Goal: Task Accomplishment & Management: Manage account settings

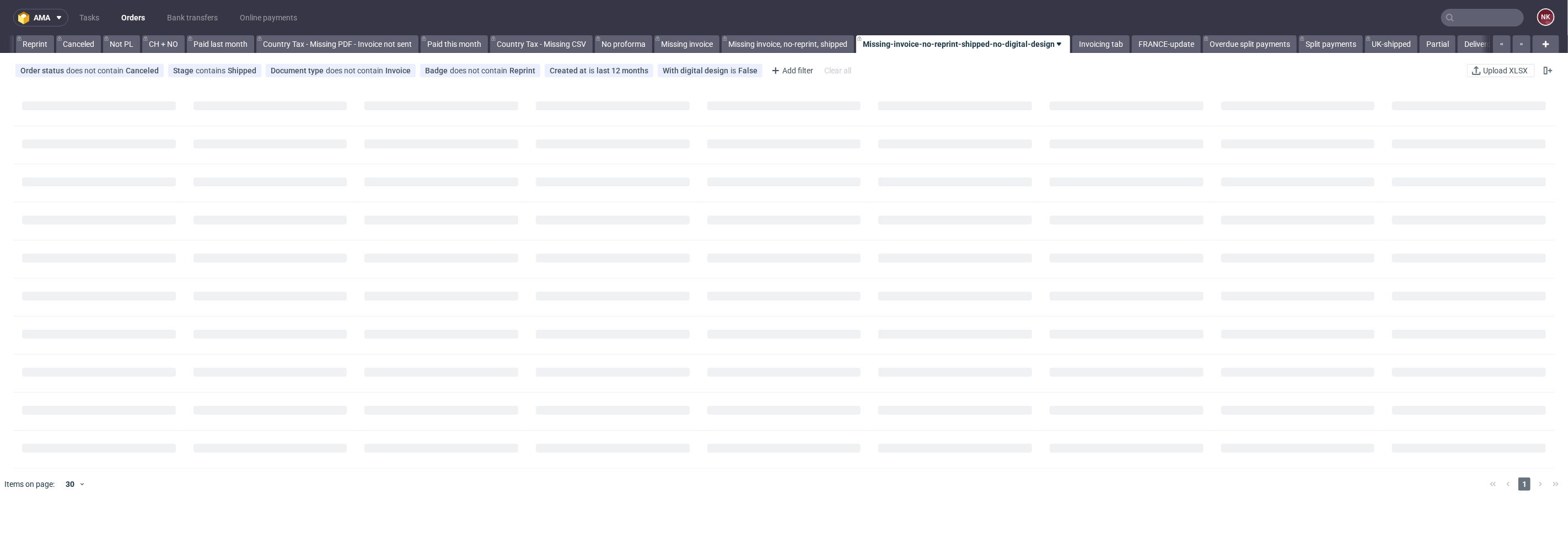
scroll to position [0, 1071]
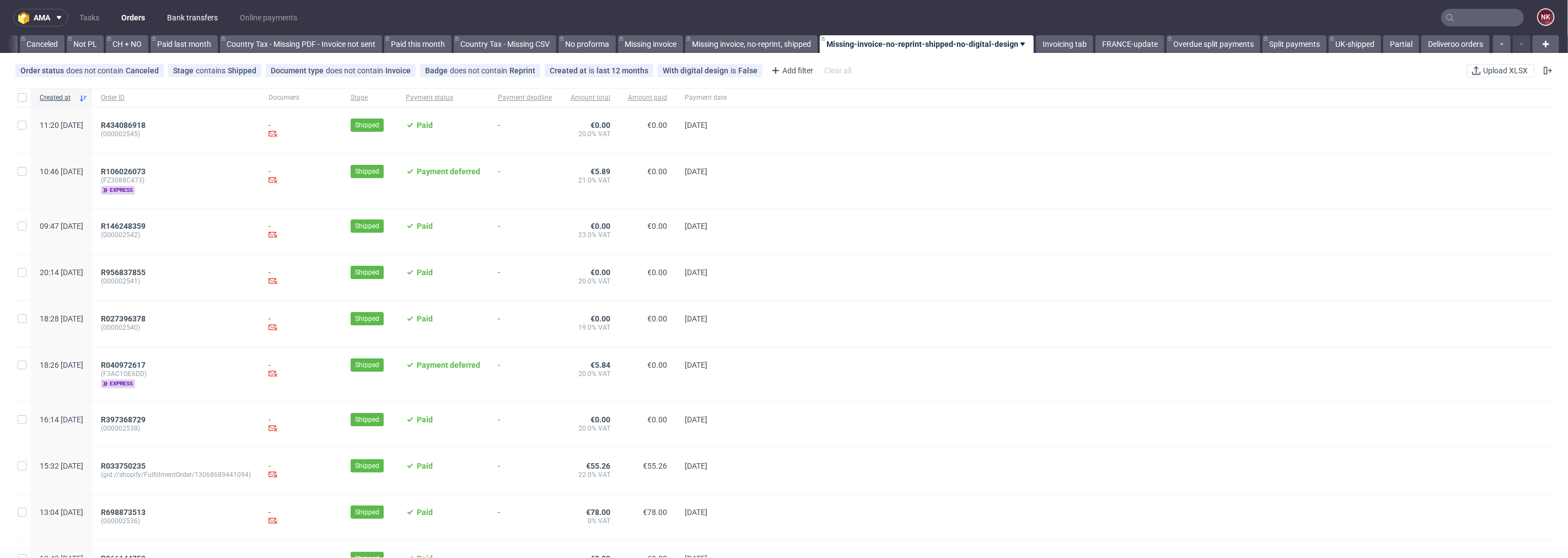
click at [204, 9] on link "Bank transfers" at bounding box center [192, 17] width 64 height 18
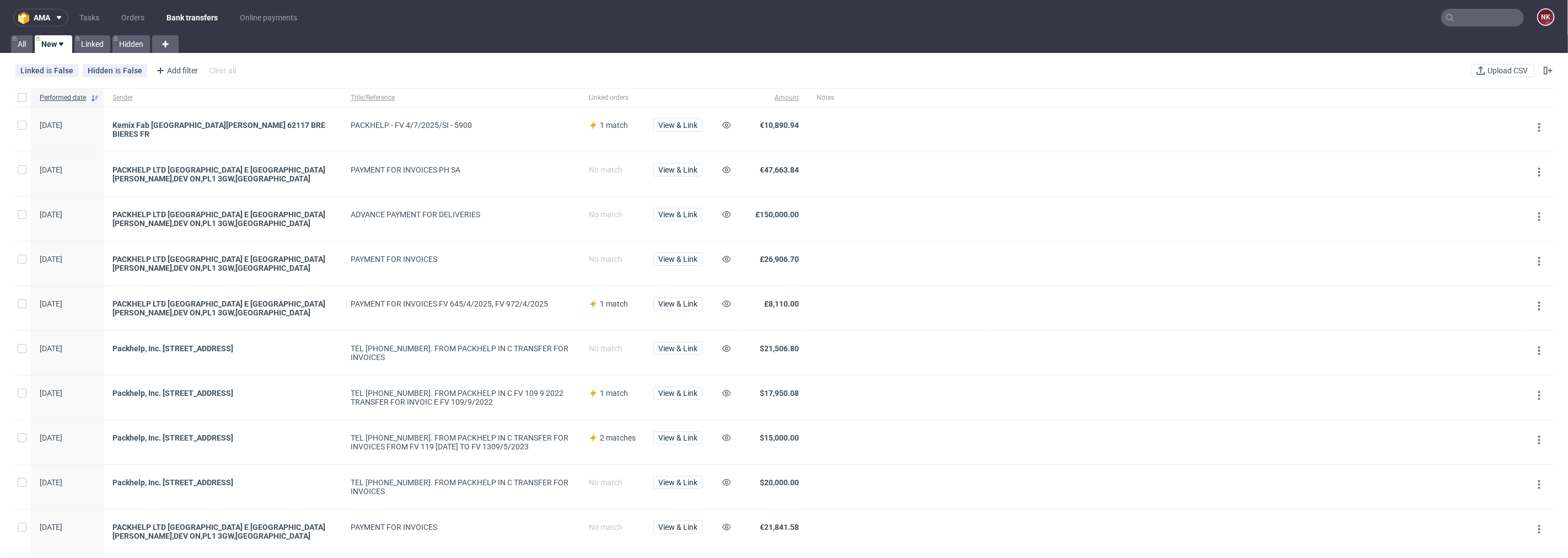
click at [131, 8] on nav "ama Tasks Orders Bank transfers Online payments NK" at bounding box center [784, 18] width 1568 height 35
click at [131, 15] on link "Orders" at bounding box center [133, 17] width 37 height 18
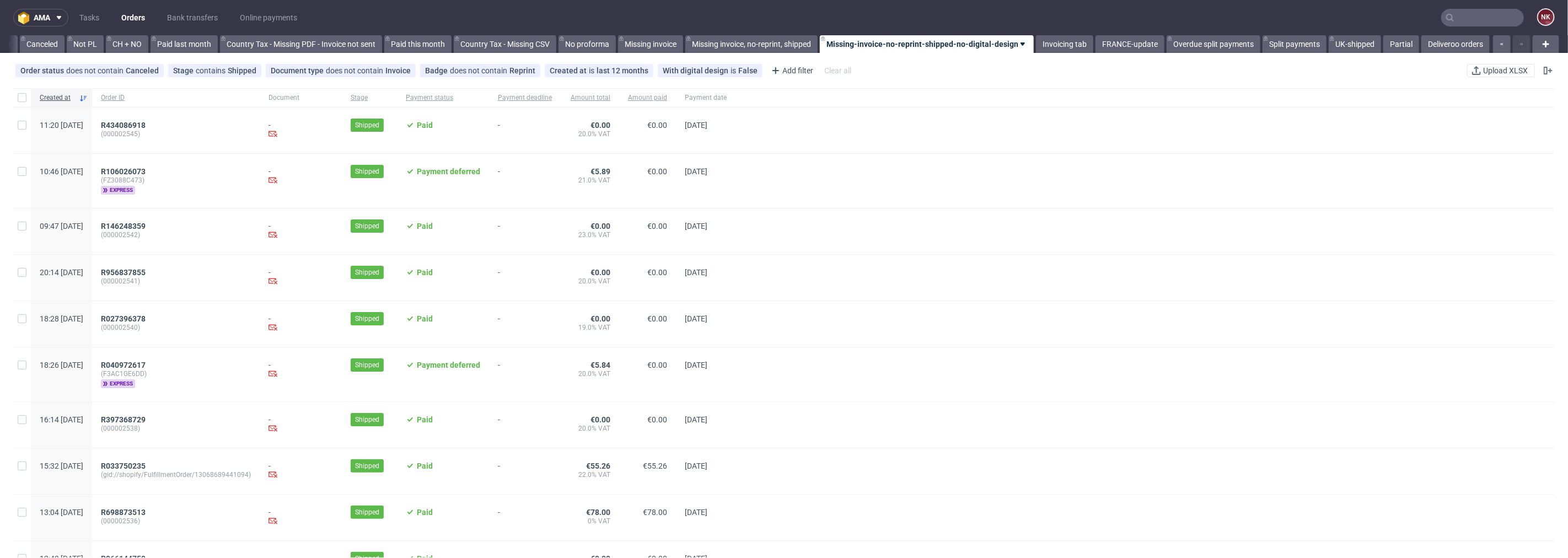
scroll to position [0, 1071]
click at [180, 17] on link "Bank transfers" at bounding box center [192, 17] width 64 height 18
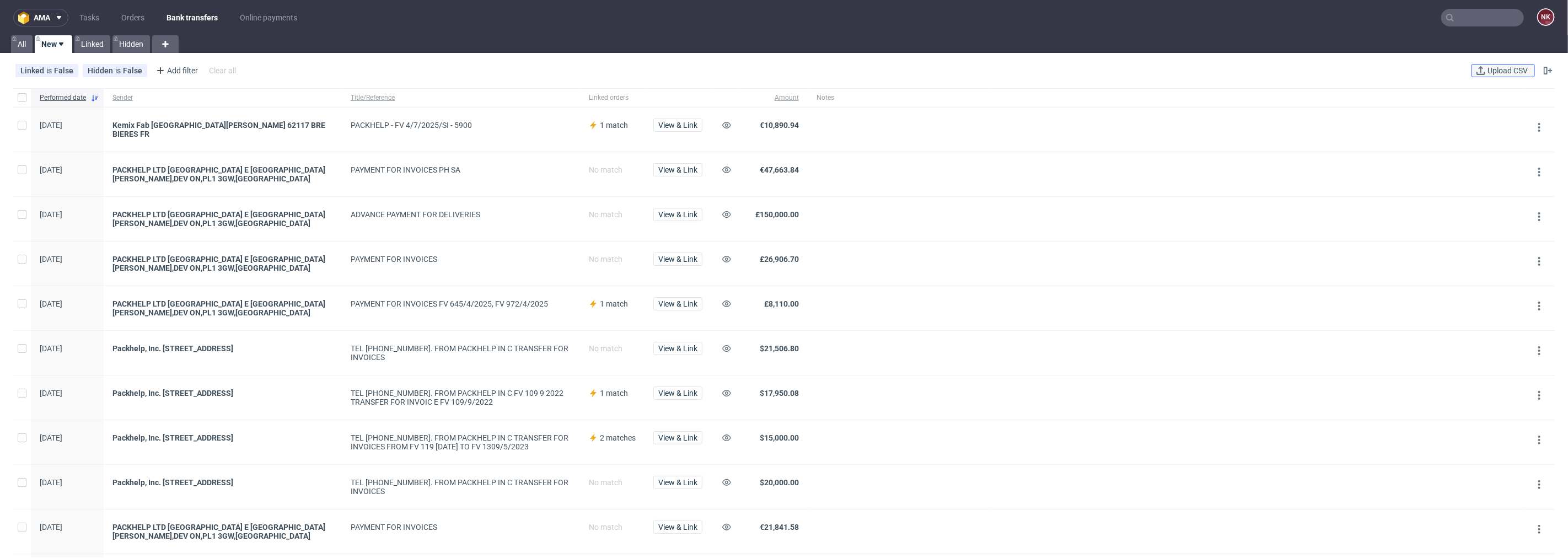
click at [1497, 68] on span "Upload CSV" at bounding box center [1507, 71] width 44 height 8
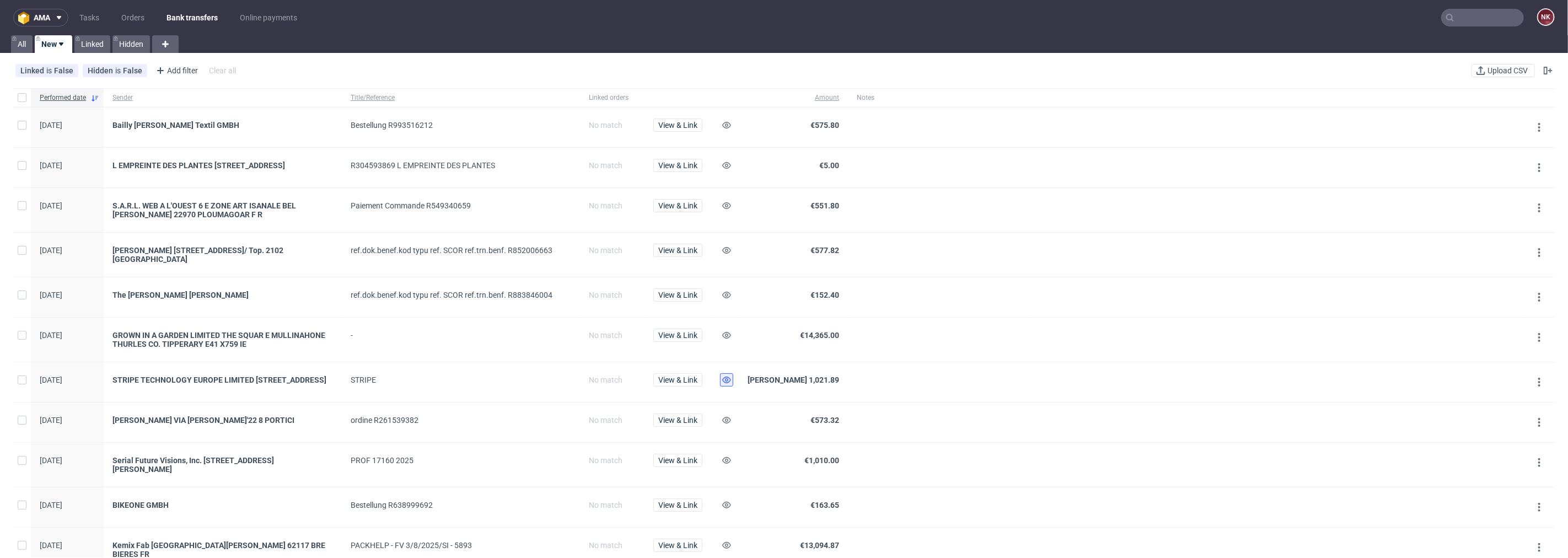
click at [725, 379] on use at bounding box center [727, 380] width 9 height 7
click at [675, 127] on span "View & Link" at bounding box center [677, 125] width 39 height 8
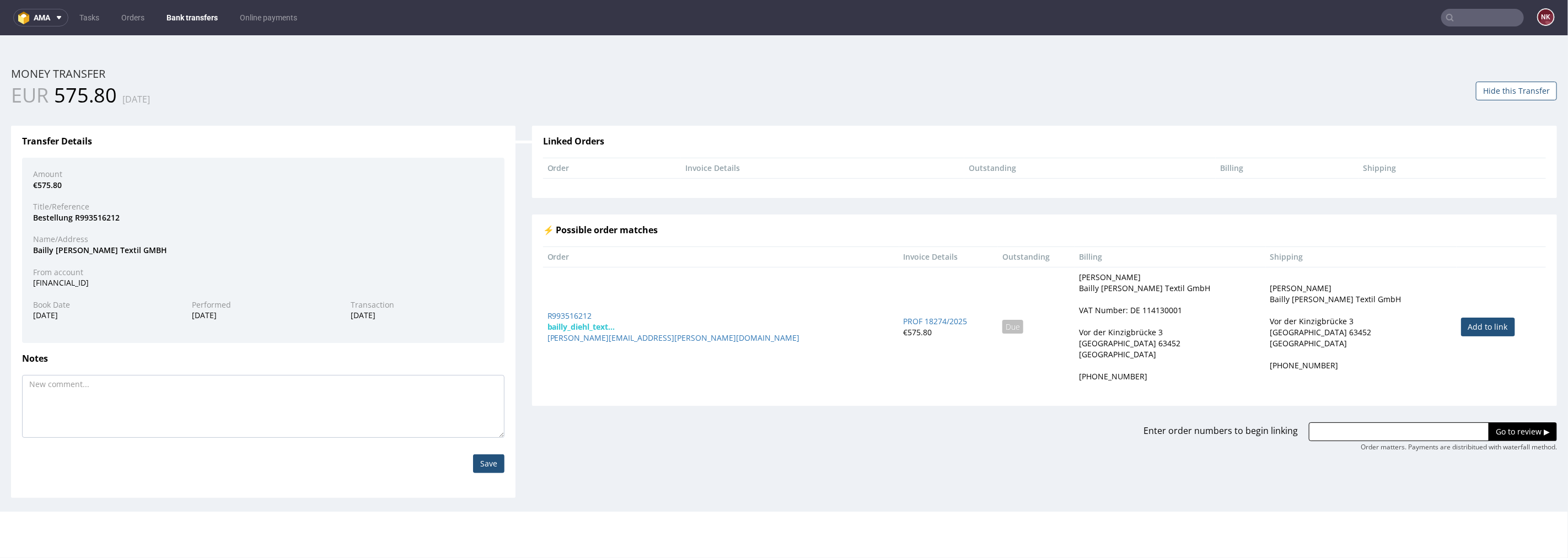
click at [1461, 326] on link "Add to link" at bounding box center [1488, 326] width 54 height 19
type input "R993516212"
click at [1507, 423] on input "Go to review ▶" at bounding box center [1523, 431] width 68 height 19
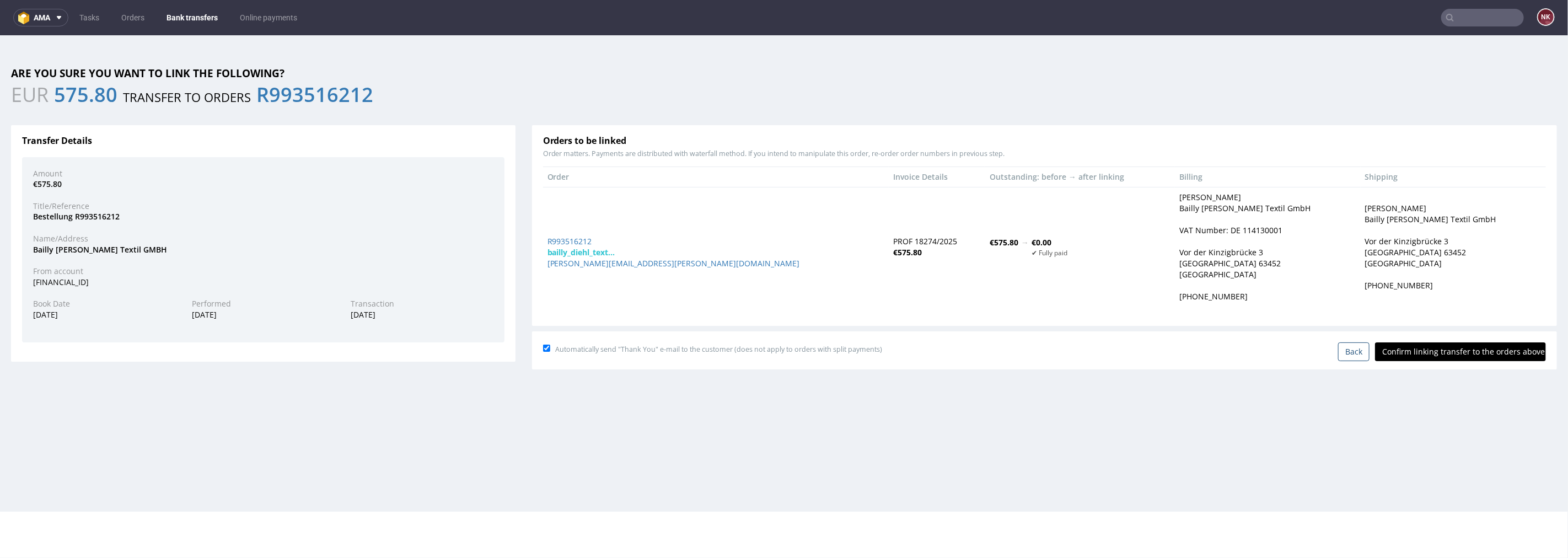
click at [1464, 350] on input "Confirm linking transfer to the orders above" at bounding box center [1460, 351] width 171 height 19
type input "In progress..."
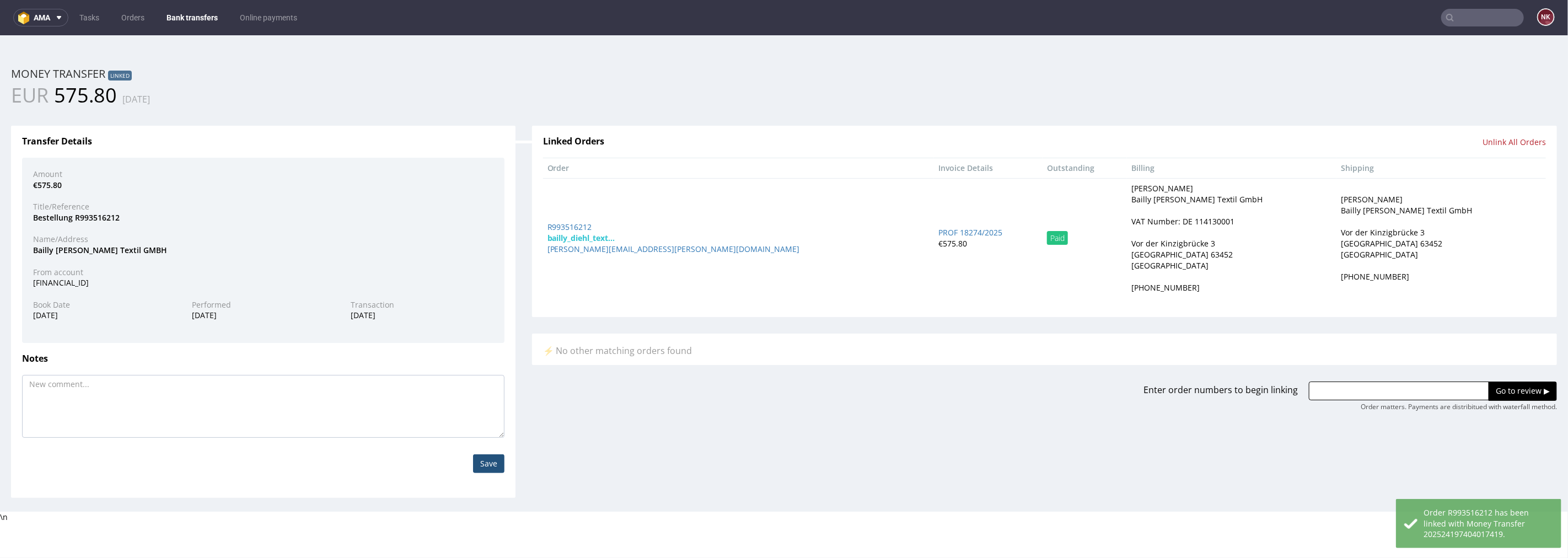
click at [180, 14] on link "Bank transfers" at bounding box center [192, 17] width 65 height 18
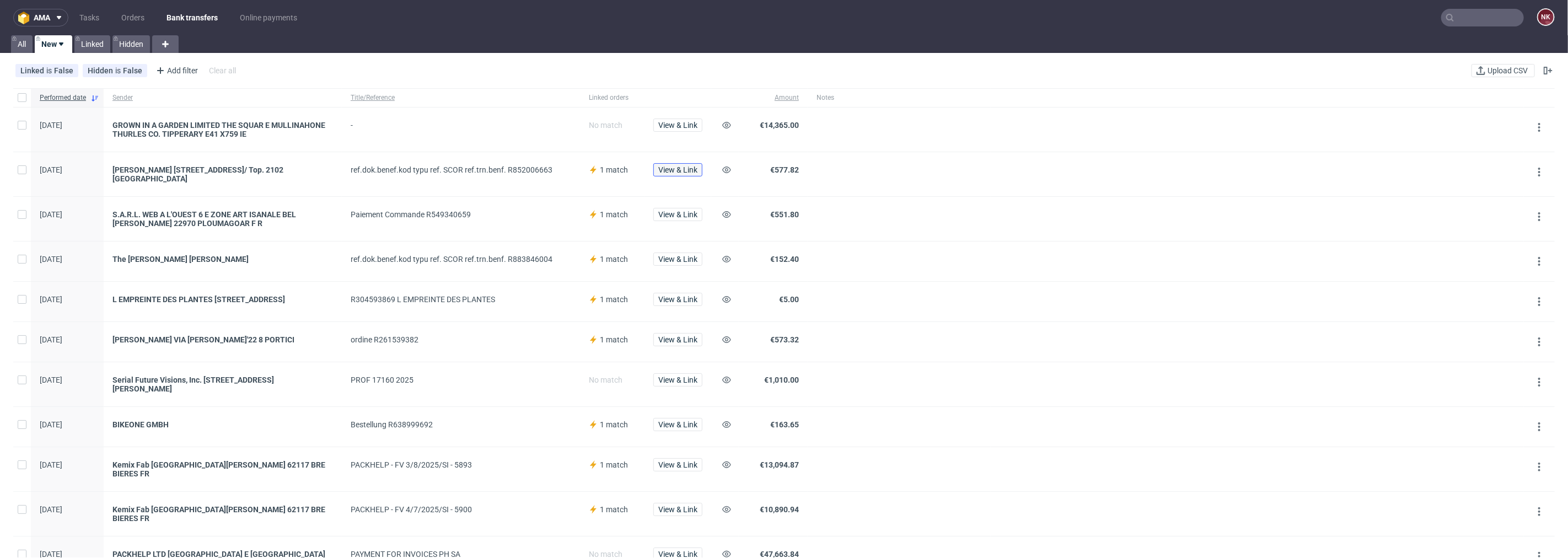
click at [674, 169] on span "View & Link" at bounding box center [677, 170] width 39 height 8
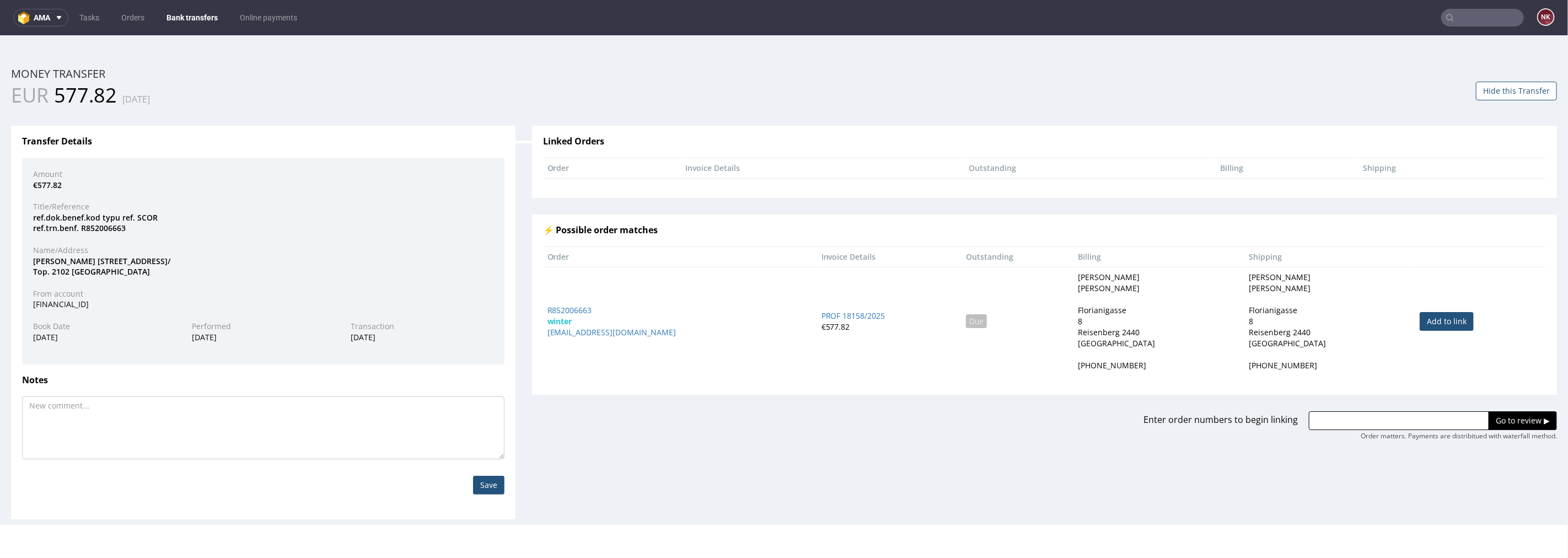
click at [1430, 321] on link "Add to link" at bounding box center [1446, 321] width 54 height 19
type input "R852006663"
click at [1496, 418] on input "Go to review ▶" at bounding box center [1523, 420] width 68 height 19
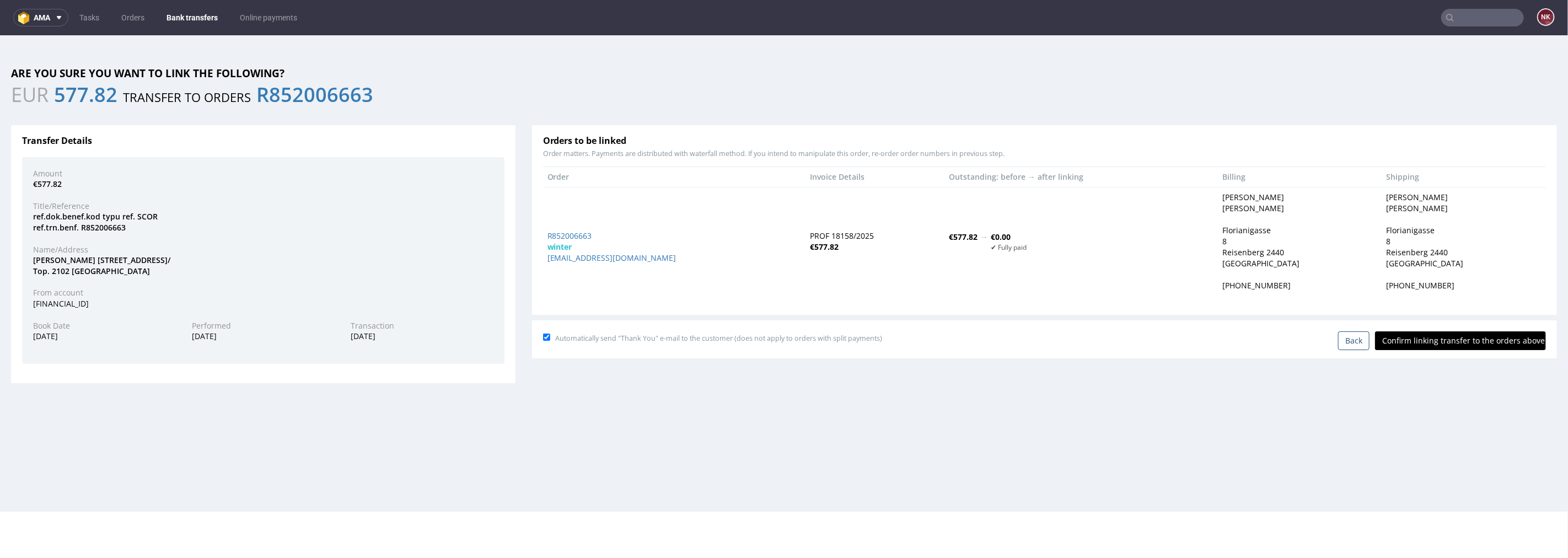
click at [1443, 338] on input "Confirm linking transfer to the orders above" at bounding box center [1460, 340] width 171 height 19
type input "In progress..."
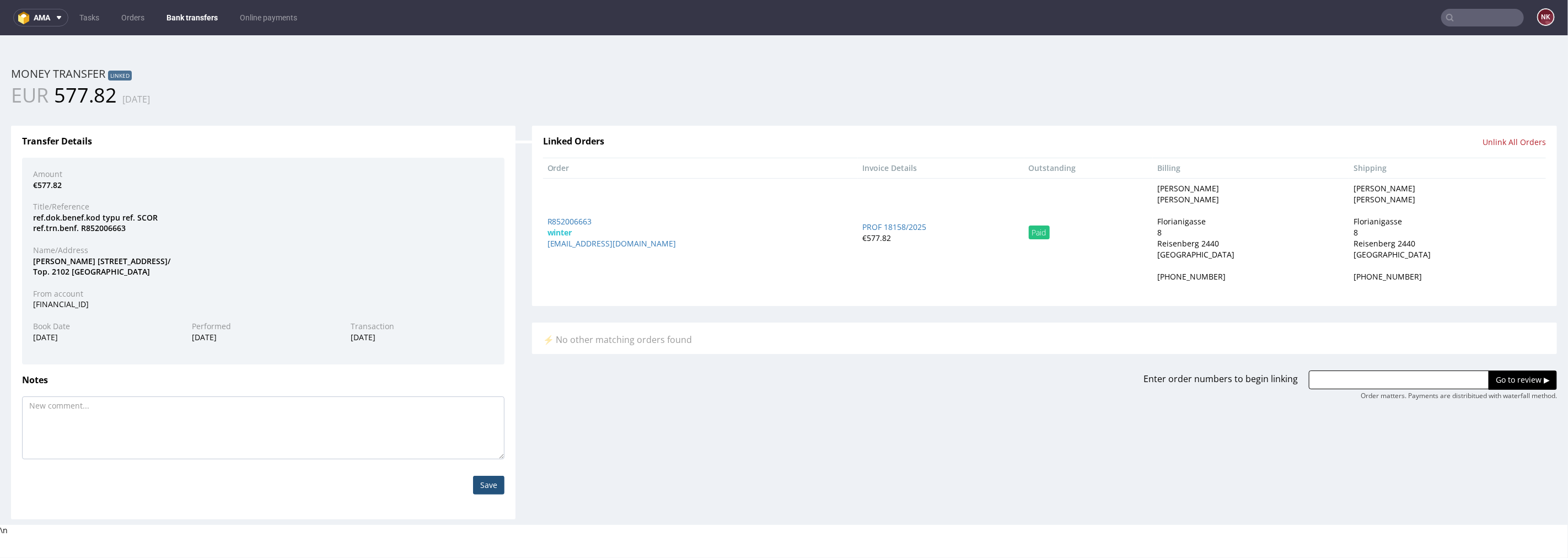
click at [209, 16] on link "Bank transfers" at bounding box center [192, 17] width 65 height 18
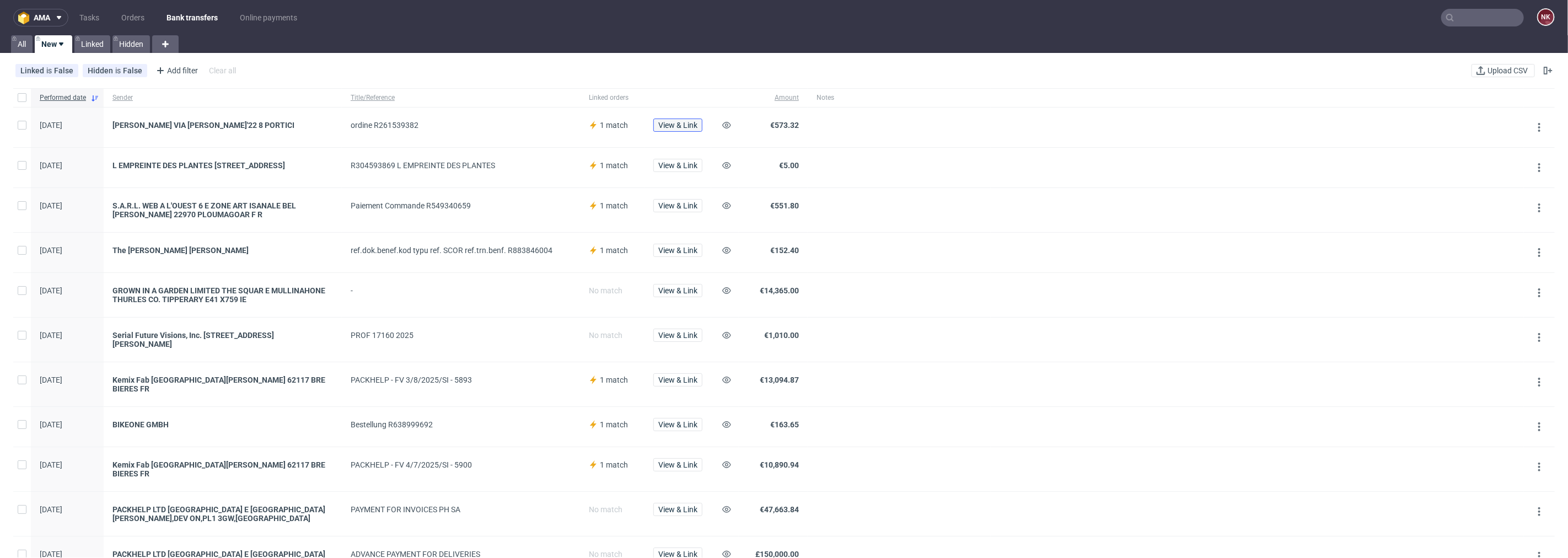
click at [692, 119] on button "View & Link" at bounding box center [677, 125] width 49 height 13
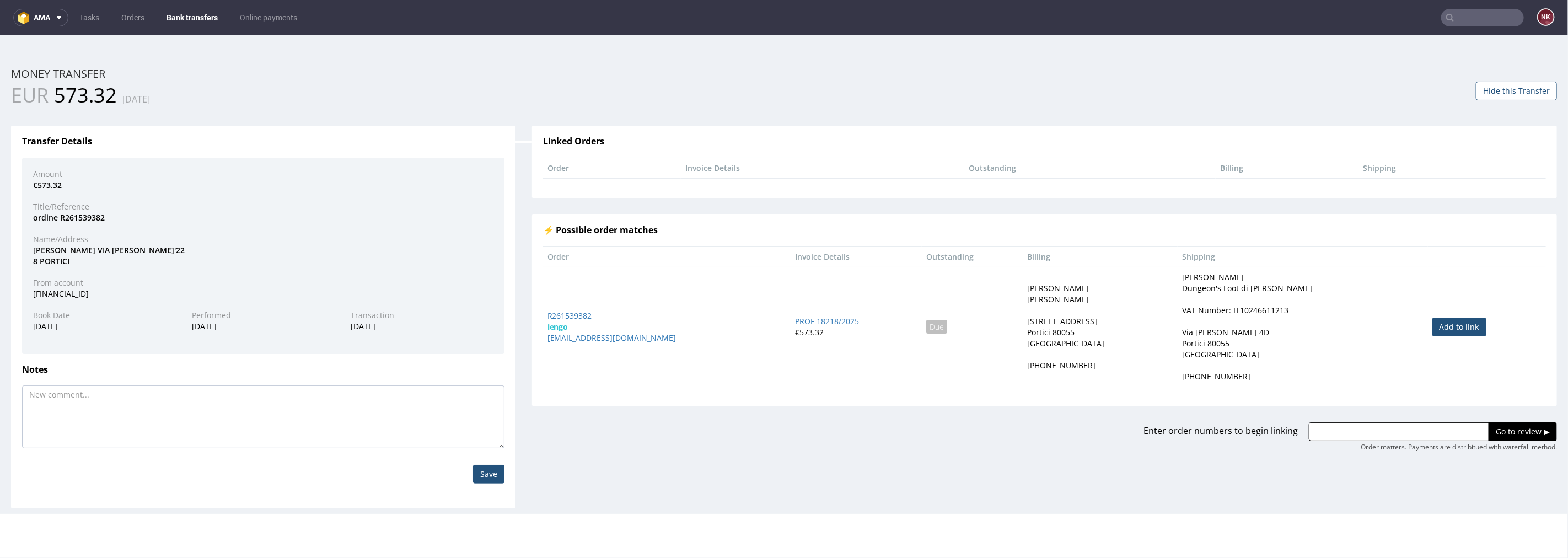
click at [1440, 329] on link "Add to link" at bounding box center [1459, 326] width 54 height 19
type input "R261539382"
click at [1499, 420] on div "Enter order numbers to begin linking R261539382 Go to review ▶ Order matters. P…" at bounding box center [1044, 428] width 1041 height 46
click at [1499, 427] on input "Go to review ▶" at bounding box center [1523, 431] width 68 height 19
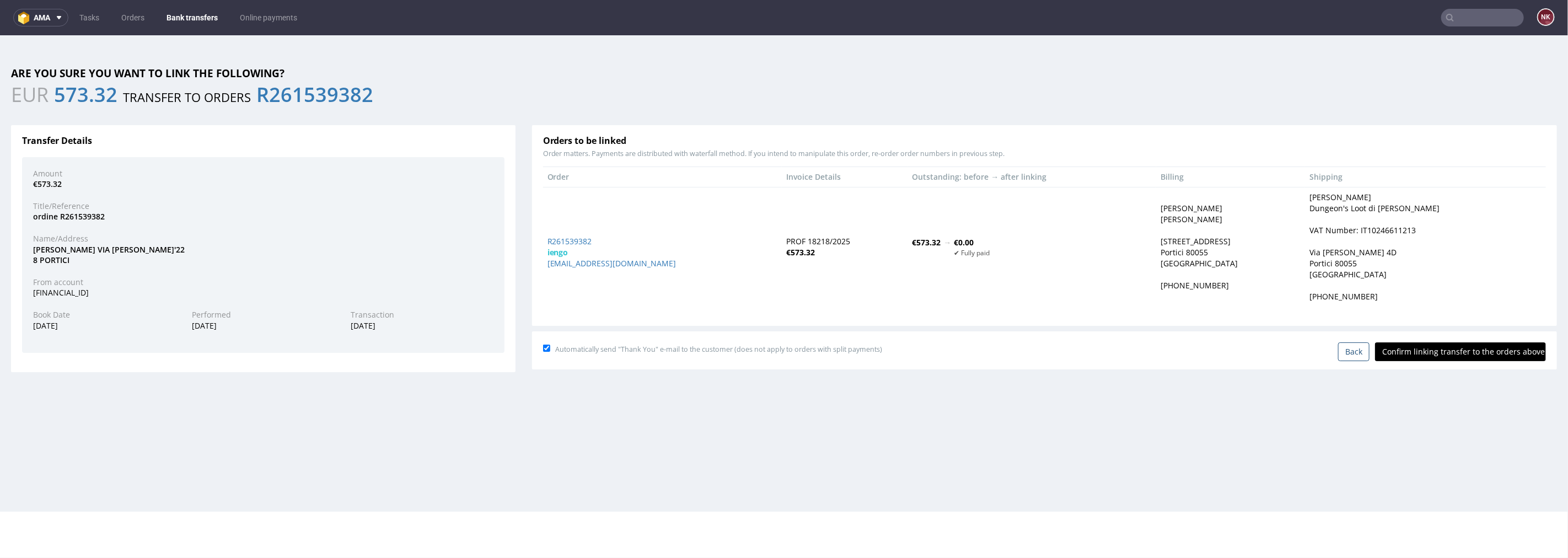
click at [1449, 352] on input "Confirm linking transfer to the orders above" at bounding box center [1460, 351] width 171 height 19
type input "In progress..."
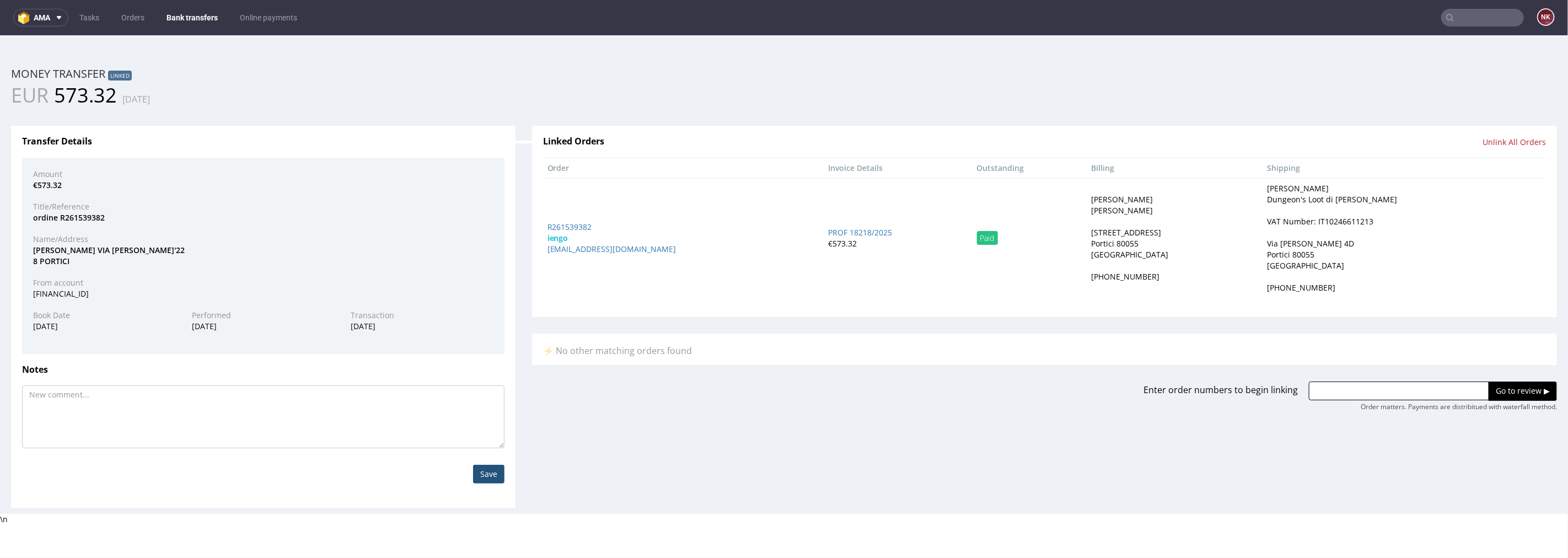
click at [201, 14] on link "Bank transfers" at bounding box center [192, 17] width 65 height 18
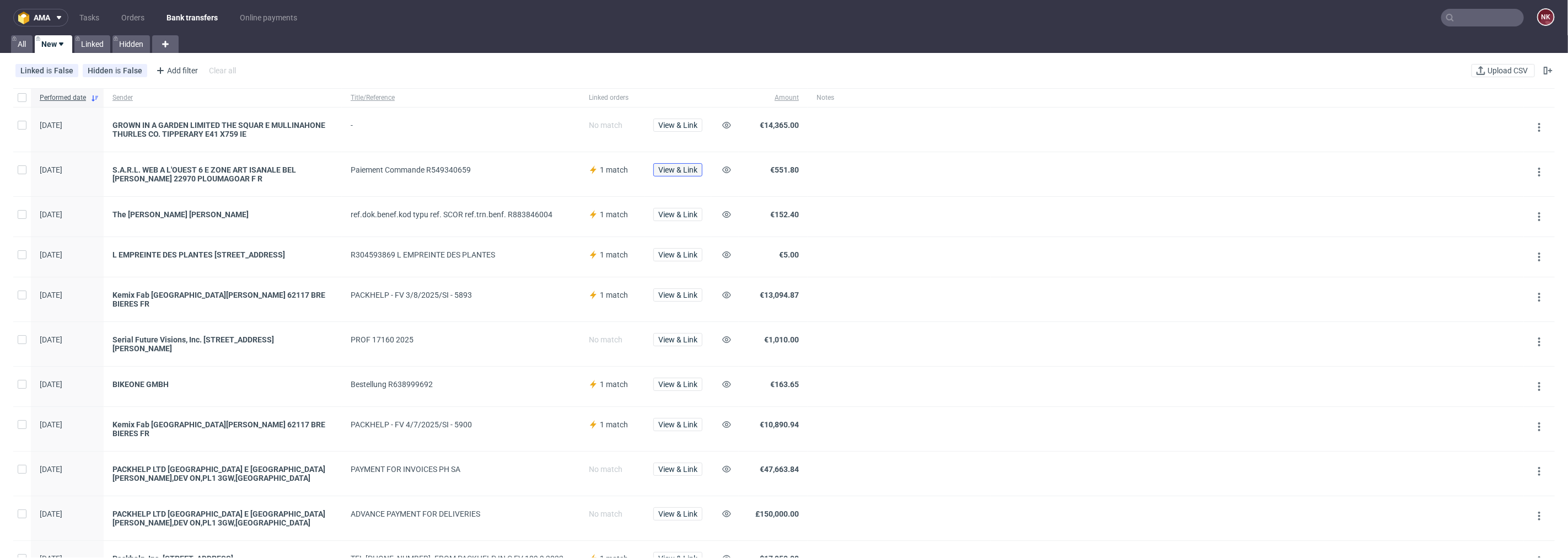
click at [682, 171] on span "View & Link" at bounding box center [677, 170] width 39 height 8
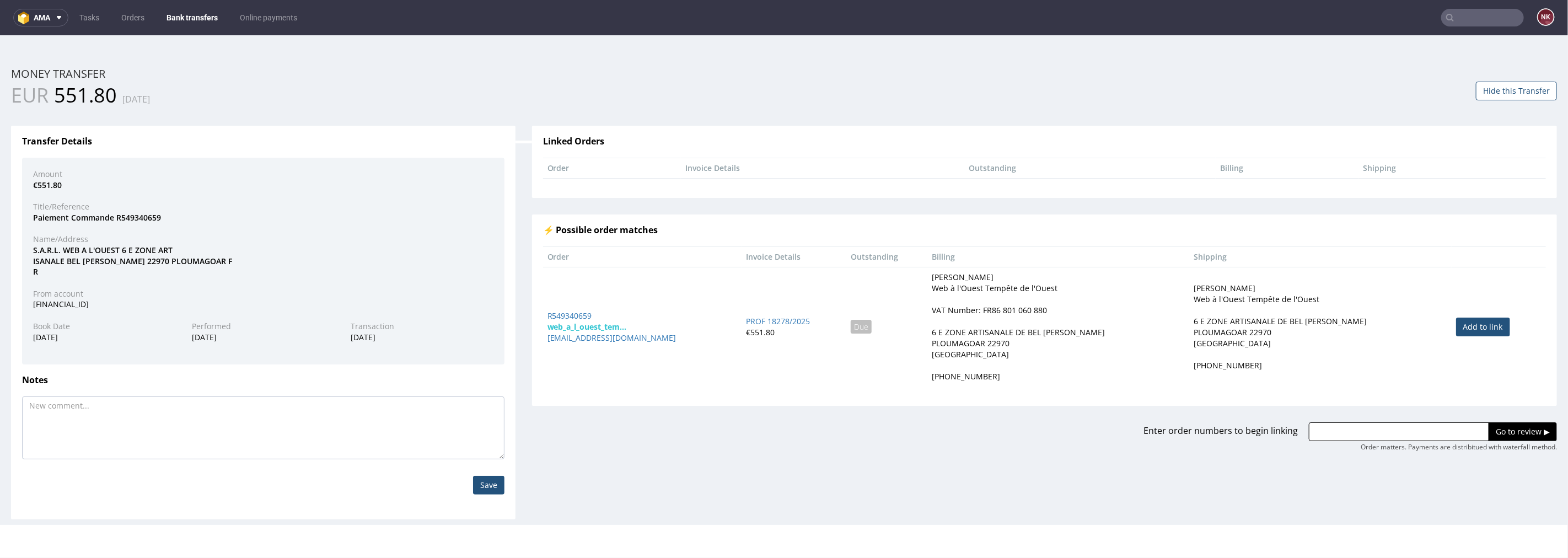
click at [1456, 327] on link "Add to link" at bounding box center [1483, 326] width 54 height 19
type input "R549340659"
click at [1497, 428] on input "Go to review ▶" at bounding box center [1523, 431] width 68 height 19
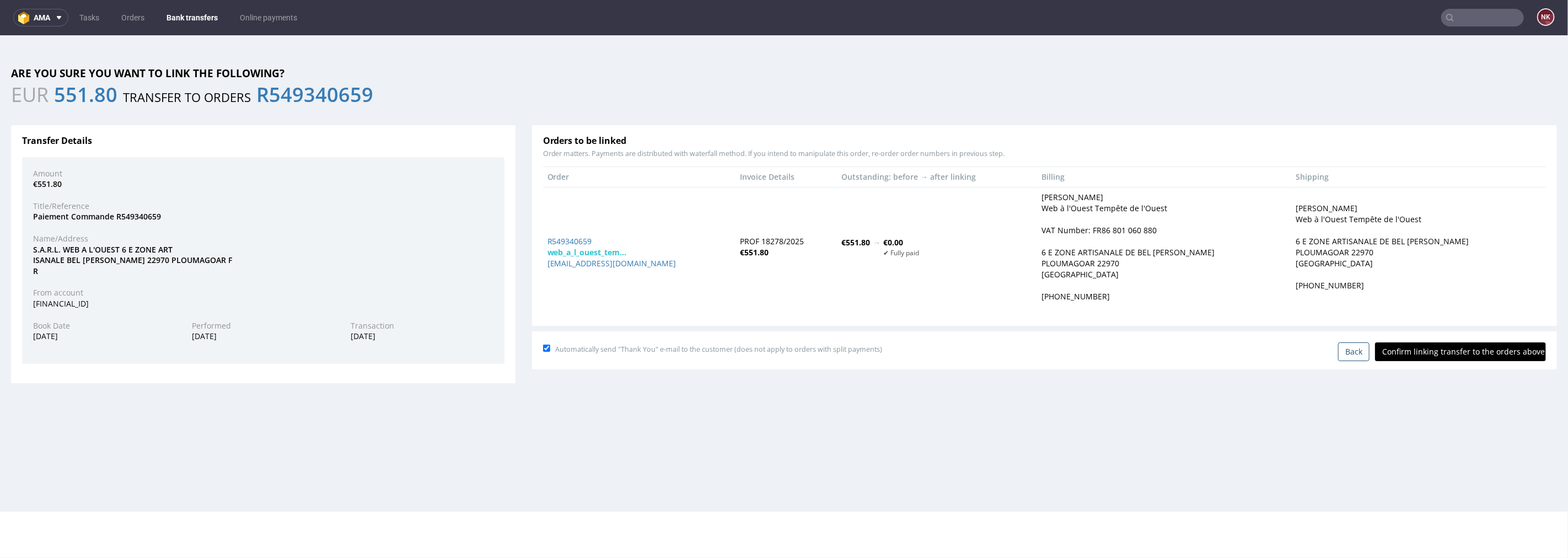
click at [1454, 357] on input "Confirm linking transfer to the orders above" at bounding box center [1460, 351] width 171 height 19
type input "In progress..."
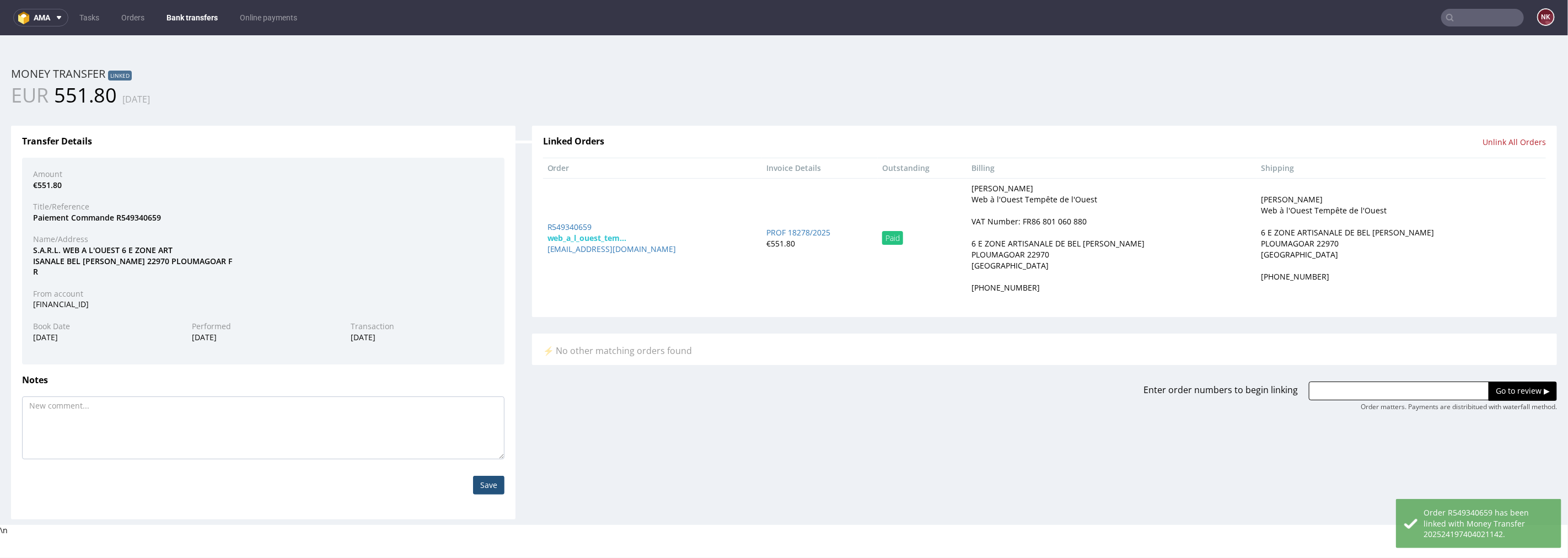
click at [189, 16] on link "Bank transfers" at bounding box center [192, 17] width 65 height 18
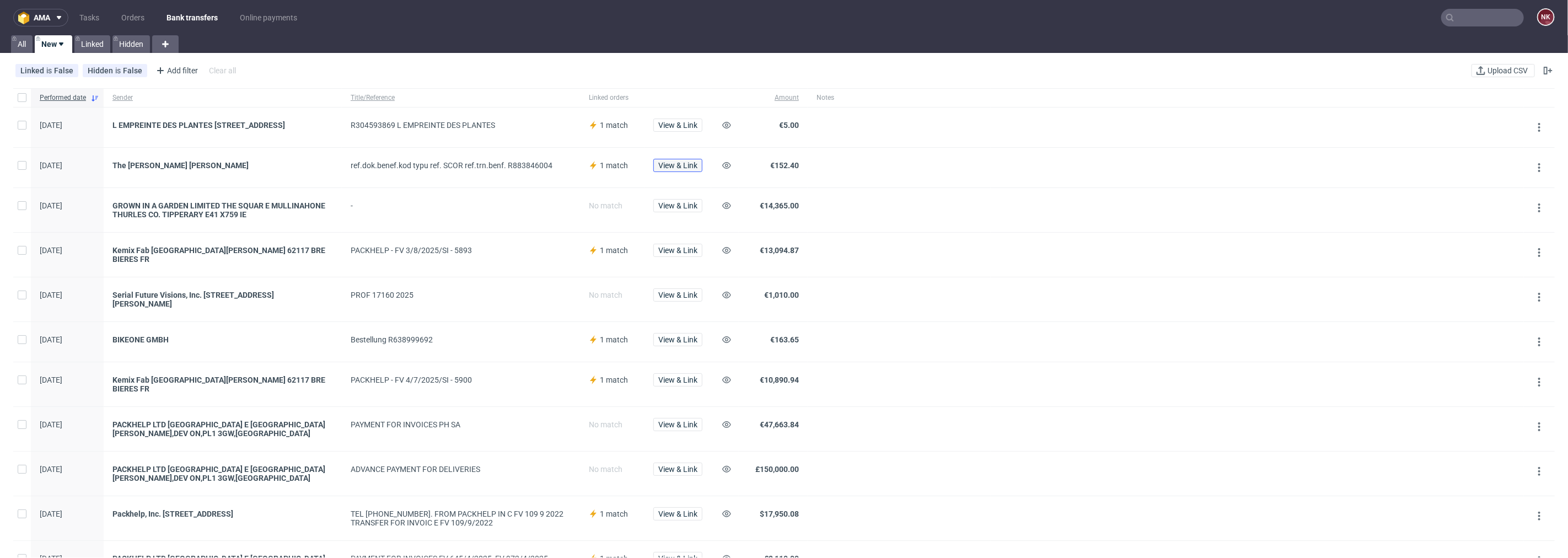
click at [673, 167] on span "View & Link" at bounding box center [677, 165] width 39 height 8
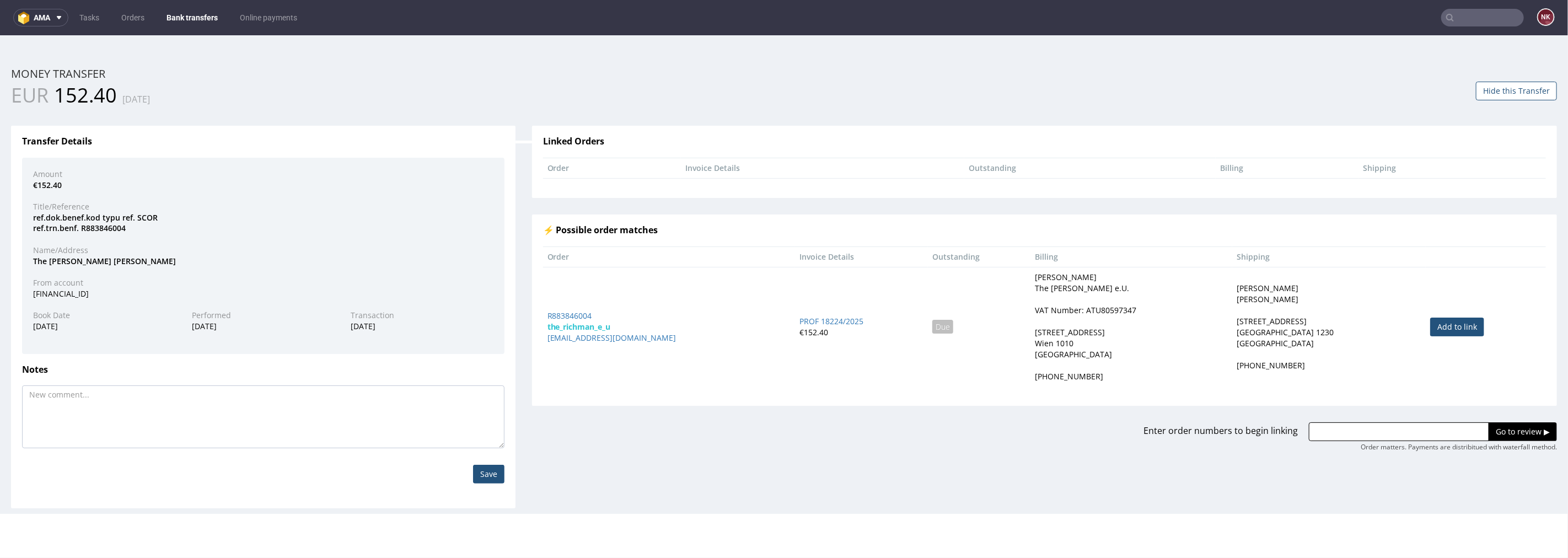
click at [1451, 321] on link "Add to link" at bounding box center [1457, 326] width 54 height 19
type input "R883846004"
click at [1507, 426] on input "Go to review ▶" at bounding box center [1523, 431] width 68 height 19
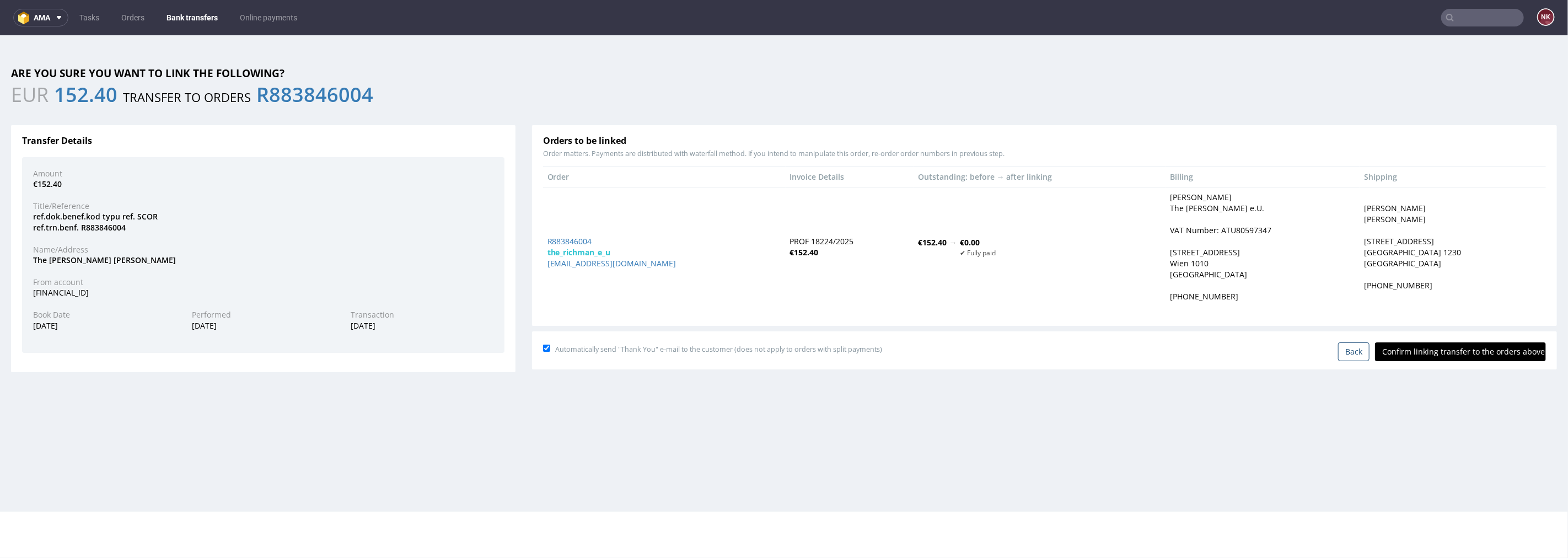
click at [1460, 350] on input "Confirm linking transfer to the orders above" at bounding box center [1460, 351] width 171 height 19
type input "In progress..."
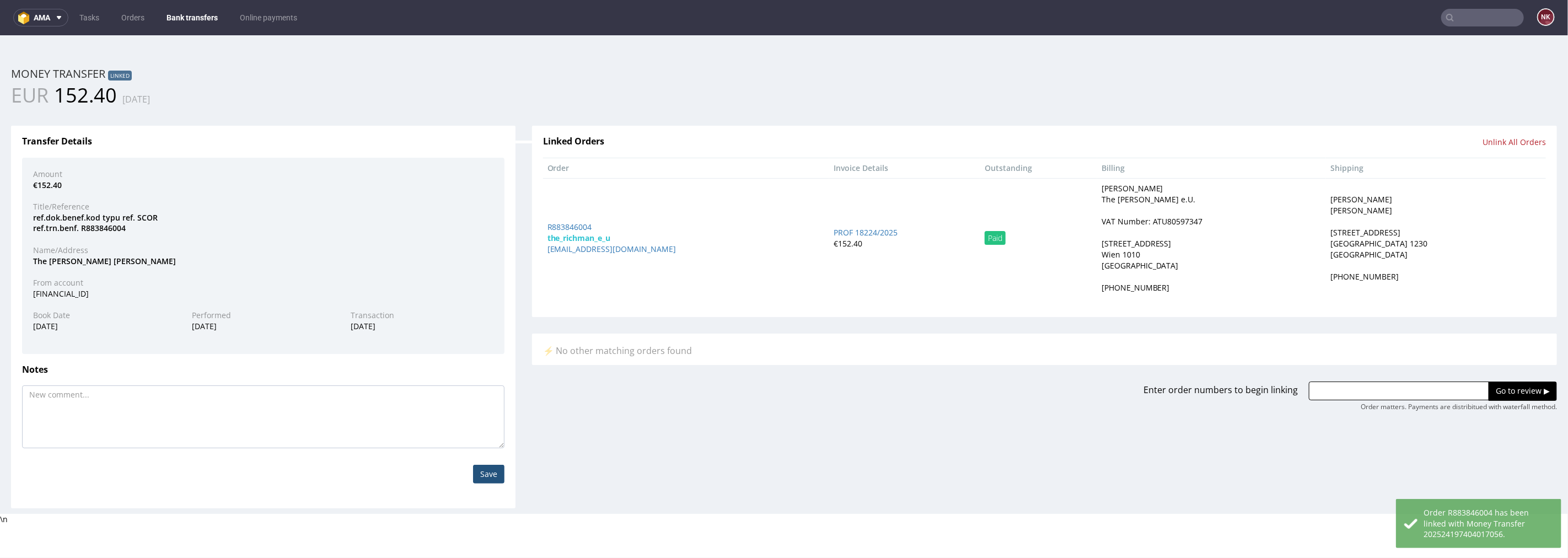
click at [208, 15] on link "Bank transfers" at bounding box center [192, 17] width 65 height 18
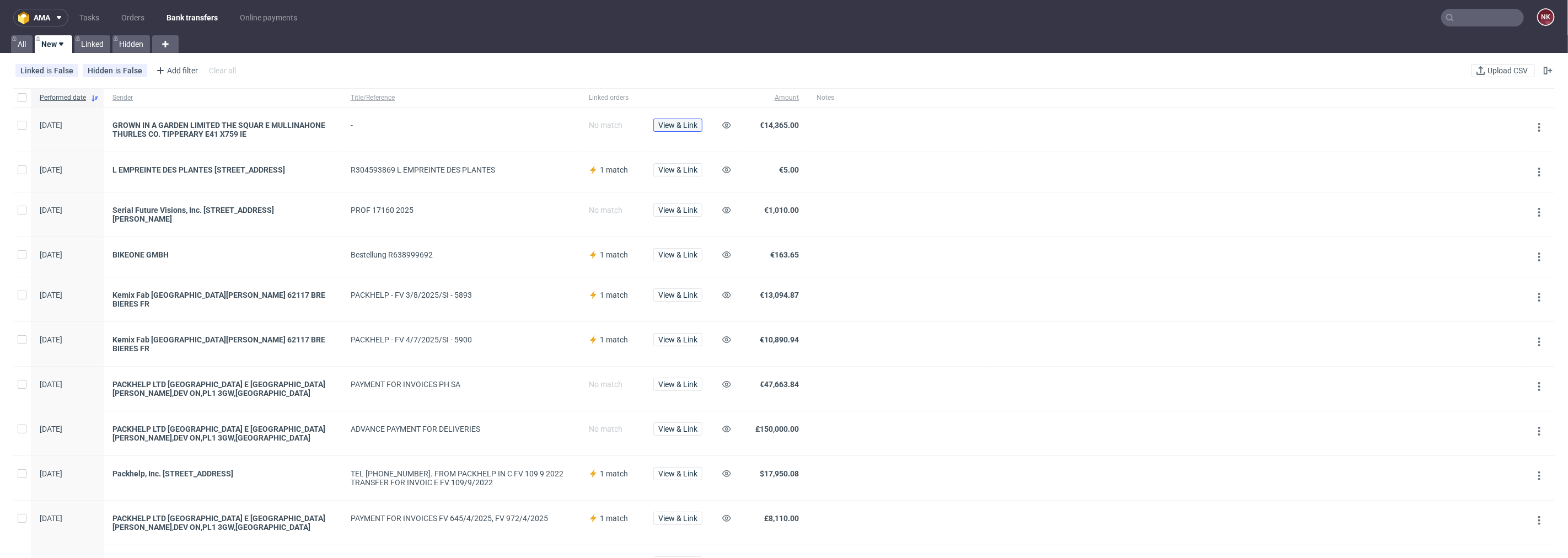
click at [678, 122] on span "View & Link" at bounding box center [677, 125] width 39 height 8
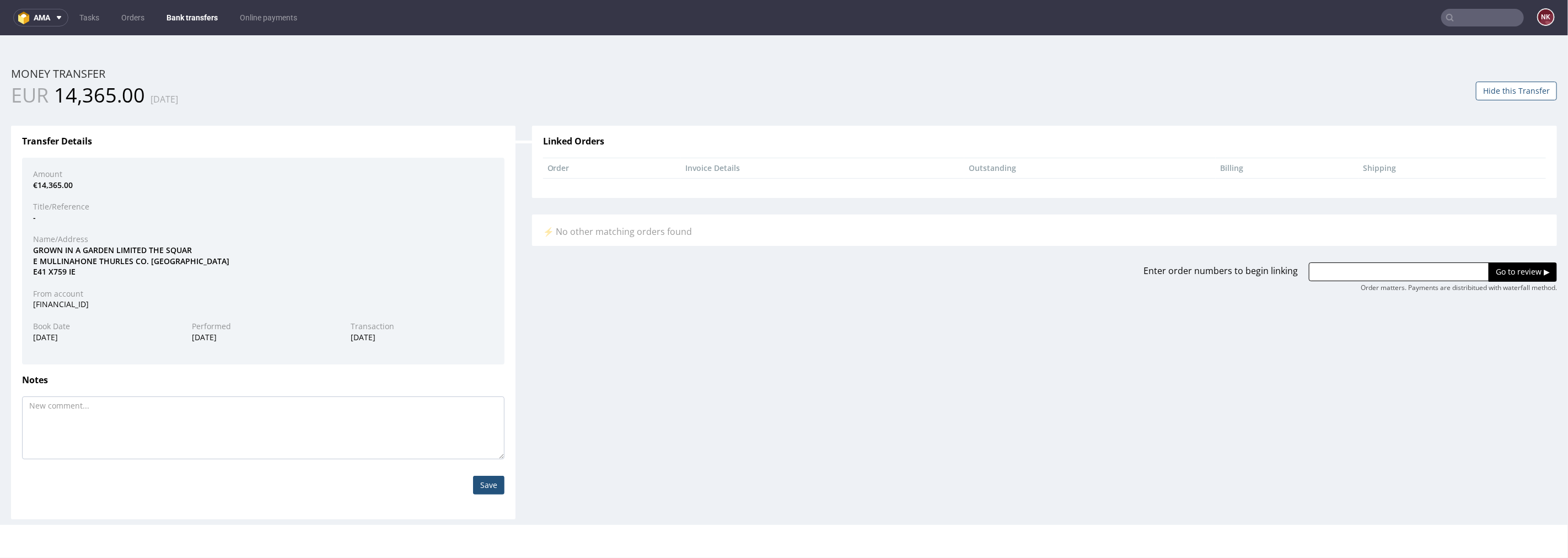
click at [42, 252] on div "GROWN IN A GARDEN LIMITED THE SQUAR E MULLINAHONE THURLES CO. TIPPERARY E41 X75…" at bounding box center [263, 260] width 477 height 32
copy div "GROWN"
click at [1427, 275] on input "text" at bounding box center [1399, 271] width 180 height 19
paste input "R234256904"
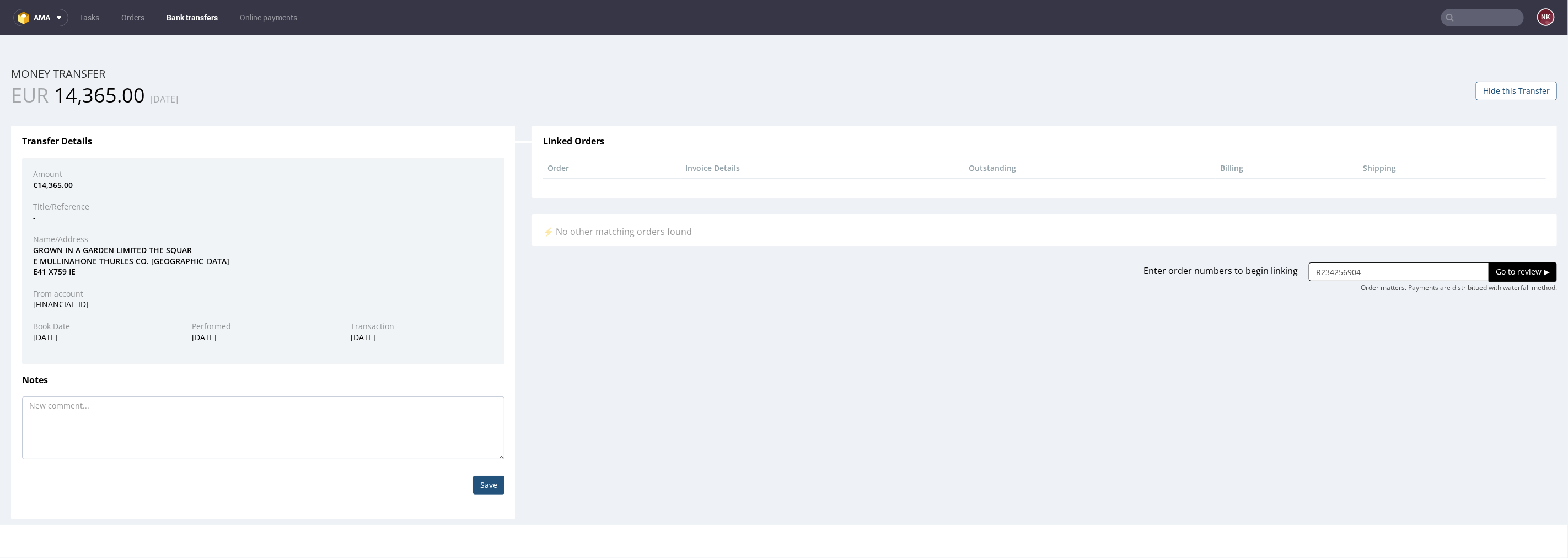
type input "R234256904"
click at [1521, 271] on input "Go to review ▶" at bounding box center [1523, 271] width 68 height 19
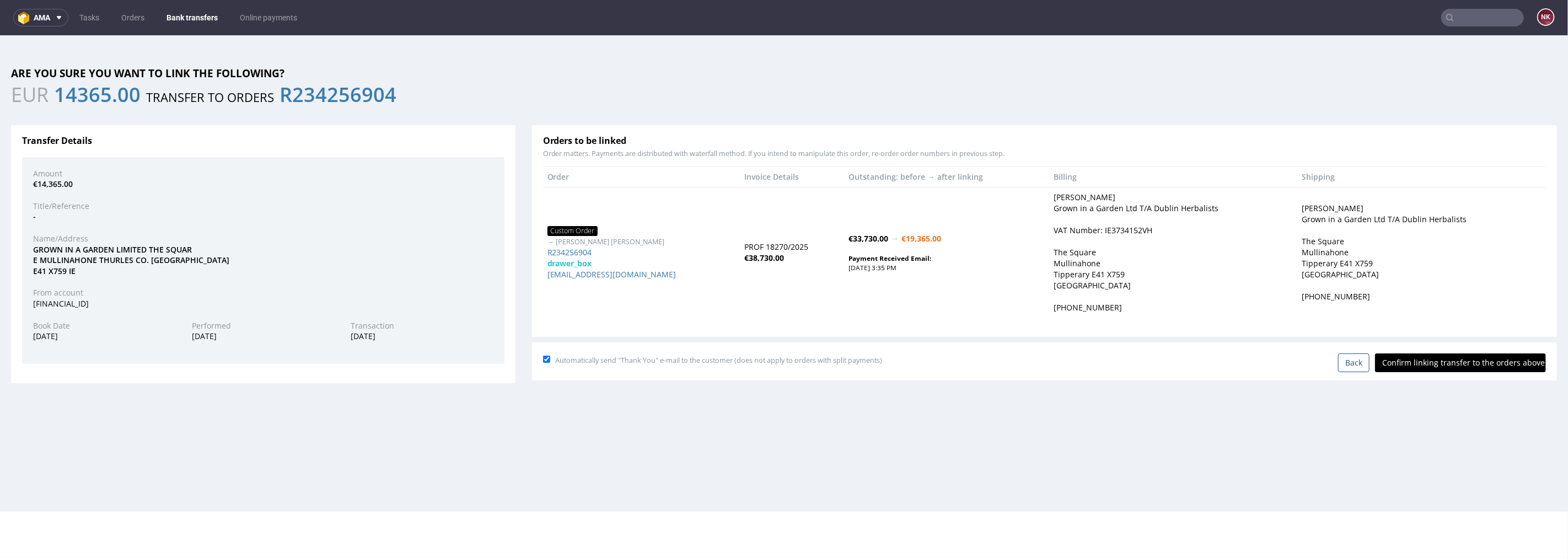
click at [1444, 360] on input "Confirm linking transfer to the orders above" at bounding box center [1460, 362] width 171 height 19
type input "In progress..."
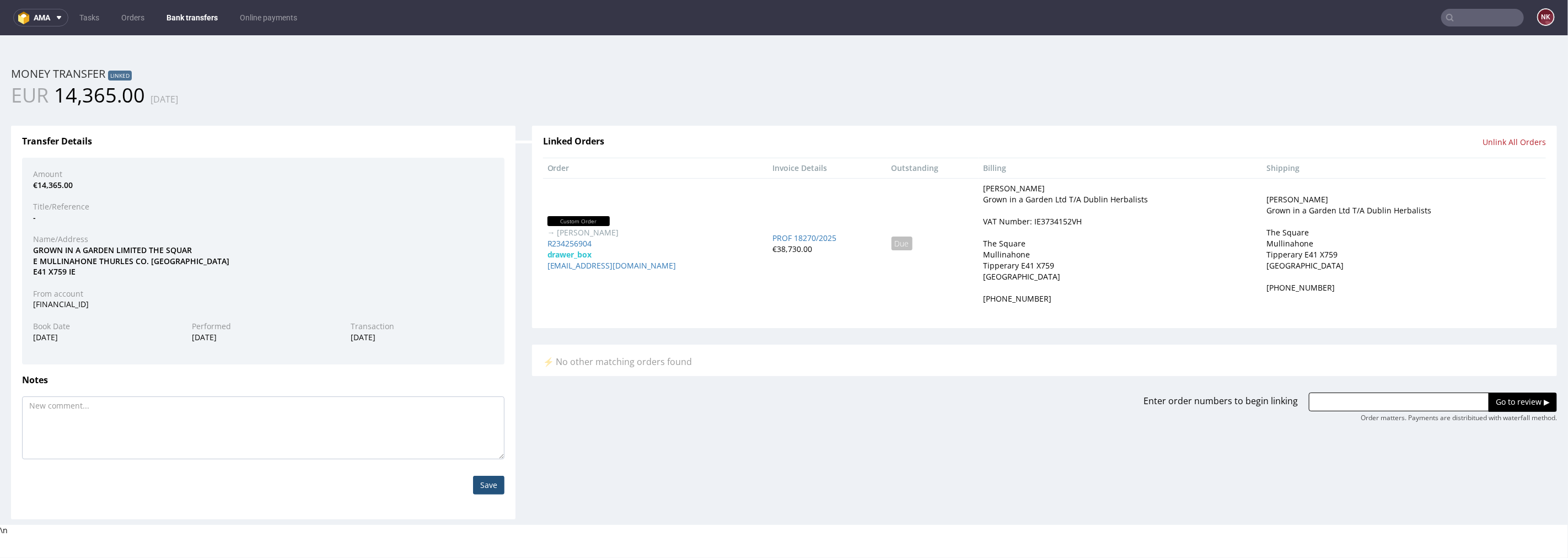
click at [191, 18] on link "Bank transfers" at bounding box center [192, 17] width 65 height 18
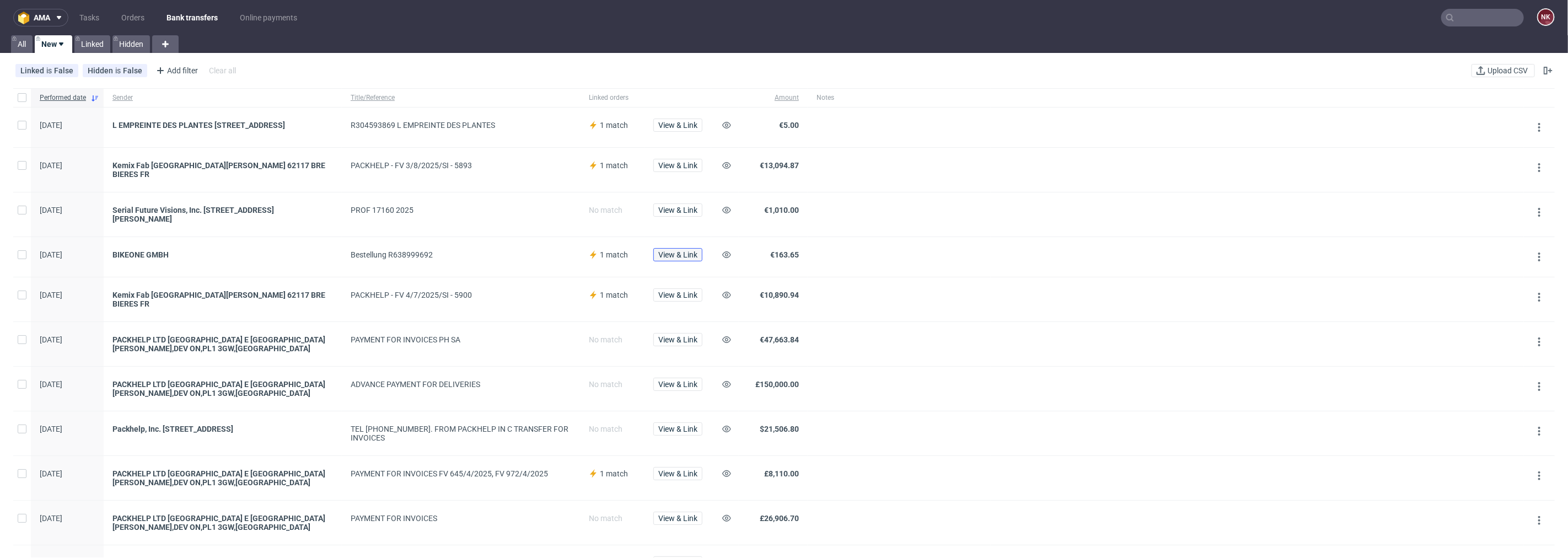
click at [682, 254] on span "View & Link" at bounding box center [677, 254] width 39 height 8
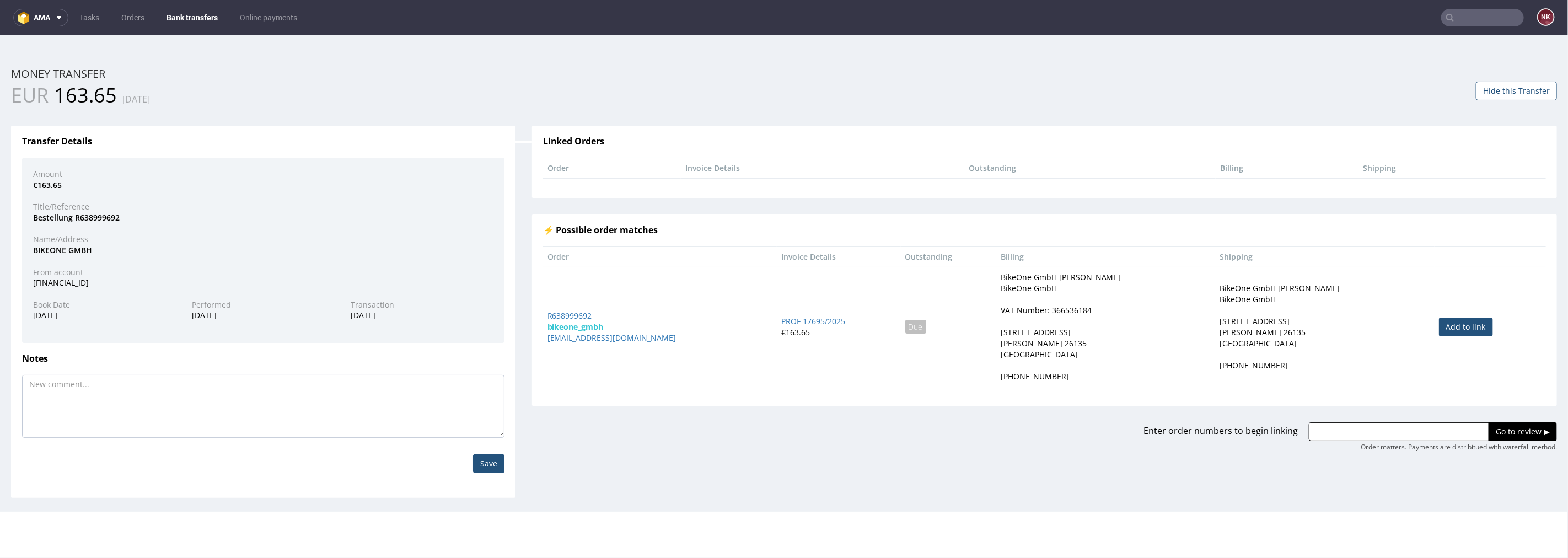
click at [1435, 314] on td "Add to link" at bounding box center [1490, 326] width 111 height 120
click at [1439, 324] on link "Add to link" at bounding box center [1466, 326] width 54 height 19
type input "R638999692"
click at [1499, 425] on input "Go to review ▶" at bounding box center [1523, 431] width 68 height 19
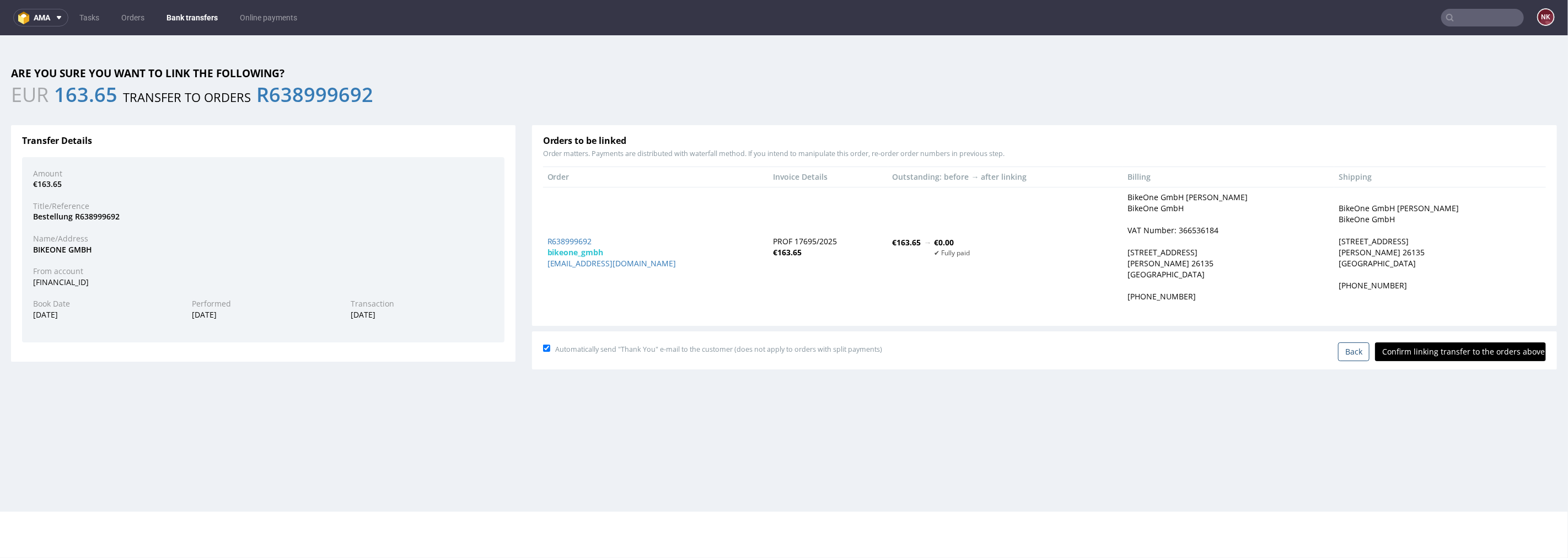
click at [1455, 349] on input "Confirm linking transfer to the orders above" at bounding box center [1460, 351] width 171 height 19
type input "In progress..."
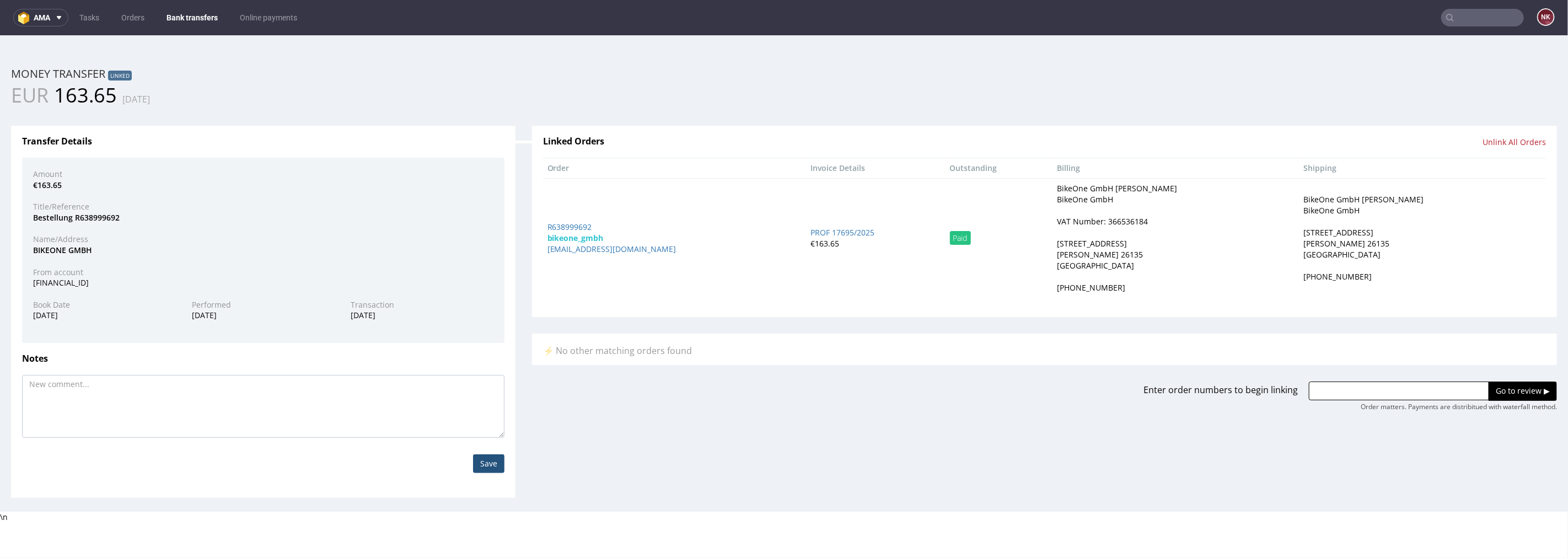
click at [185, 10] on link "Bank transfers" at bounding box center [192, 17] width 65 height 18
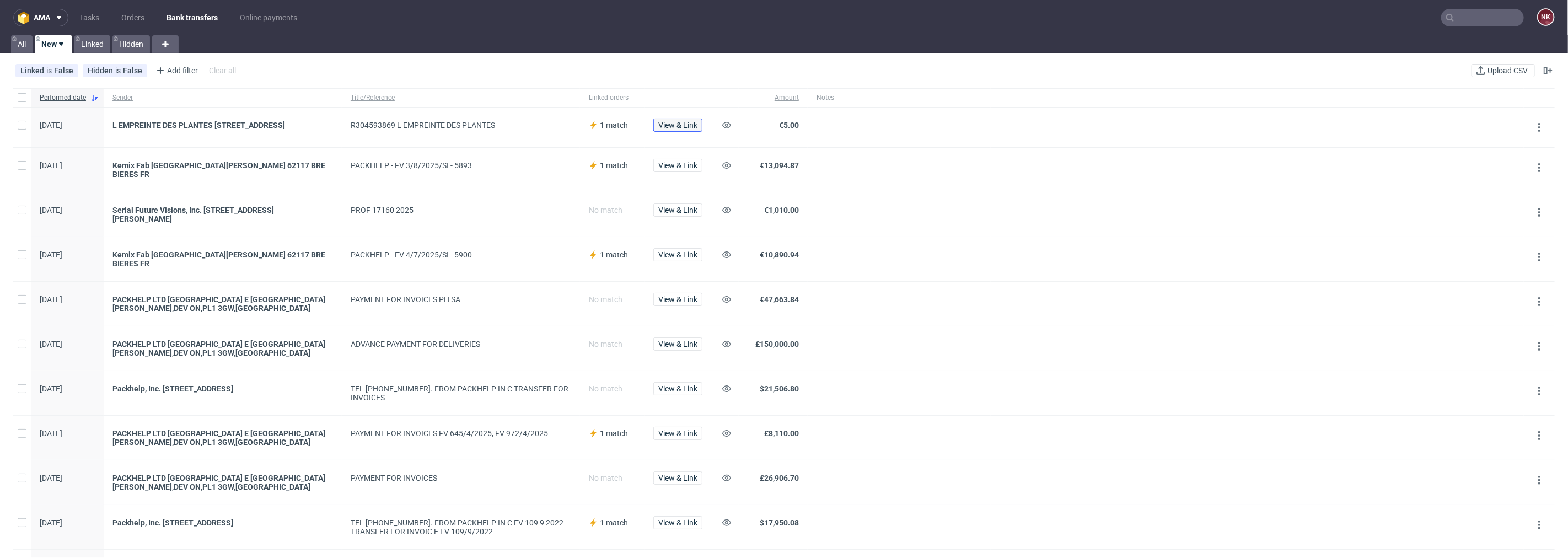
click at [680, 122] on span "View & Link" at bounding box center [677, 125] width 39 height 8
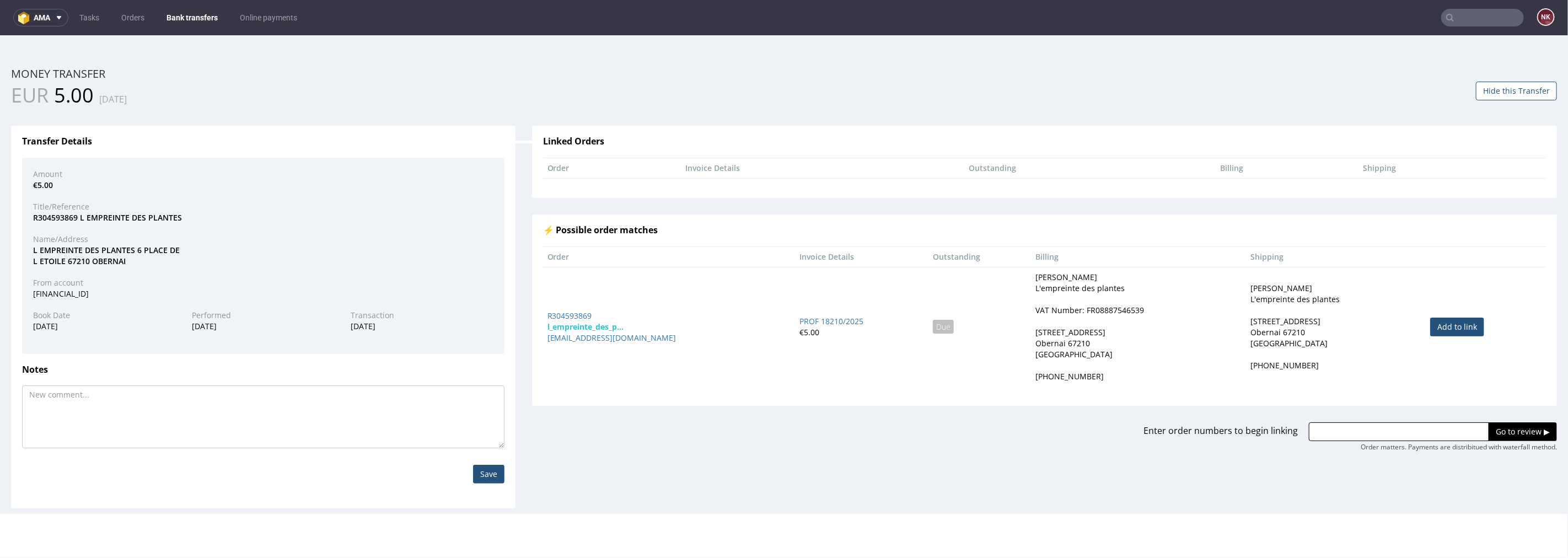
click at [1452, 329] on link "Add to link" at bounding box center [1457, 326] width 54 height 19
type input "R304593869"
click at [1489, 430] on input "Go to review ▶" at bounding box center [1523, 431] width 68 height 19
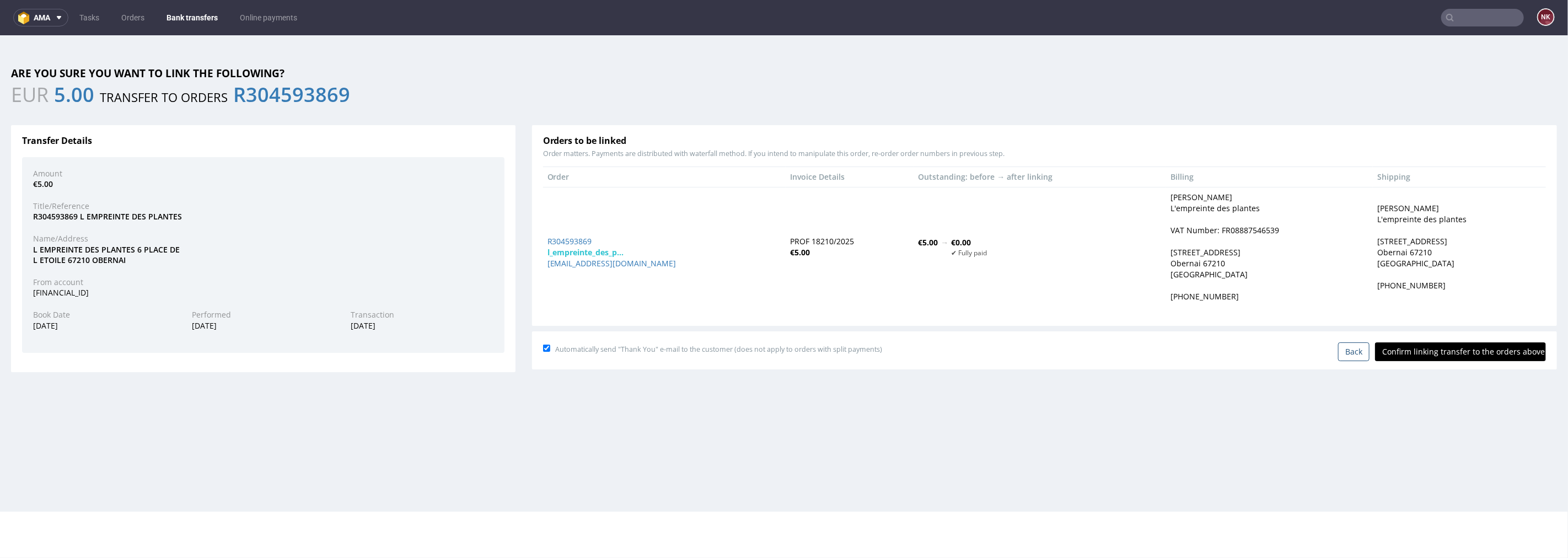
click at [1469, 355] on input "Confirm linking transfer to the orders above" at bounding box center [1460, 351] width 171 height 19
type input "In progress..."
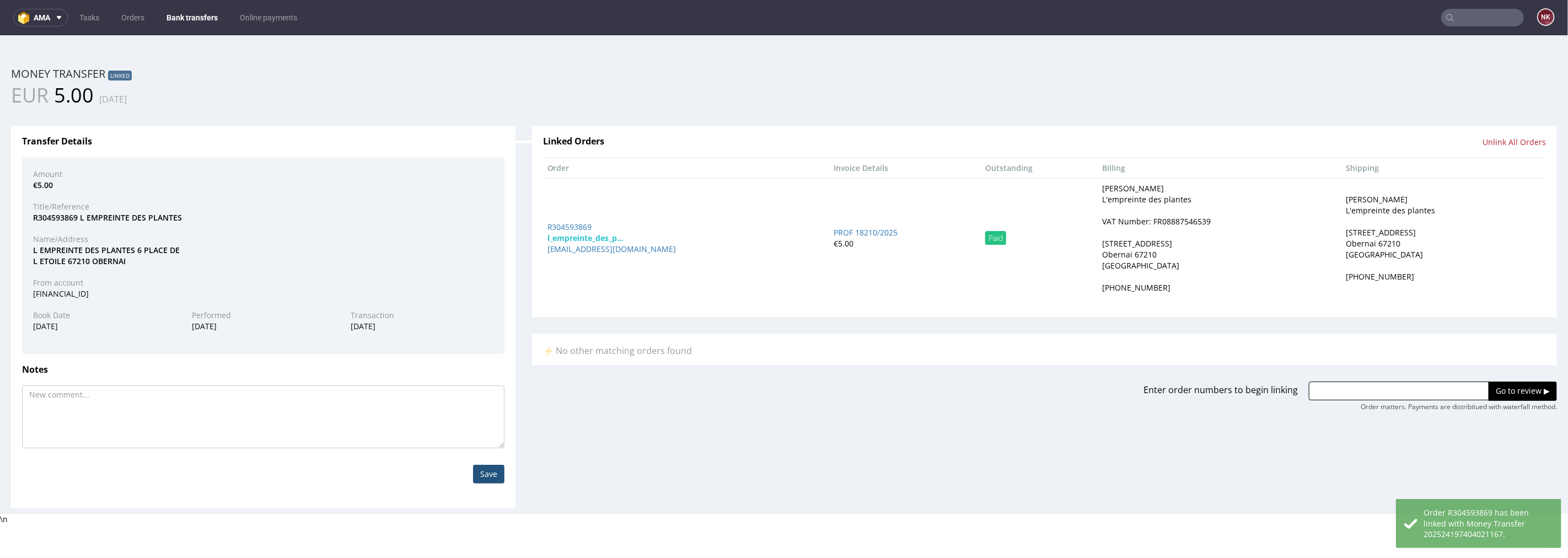
click at [191, 9] on link "Bank transfers" at bounding box center [192, 17] width 65 height 18
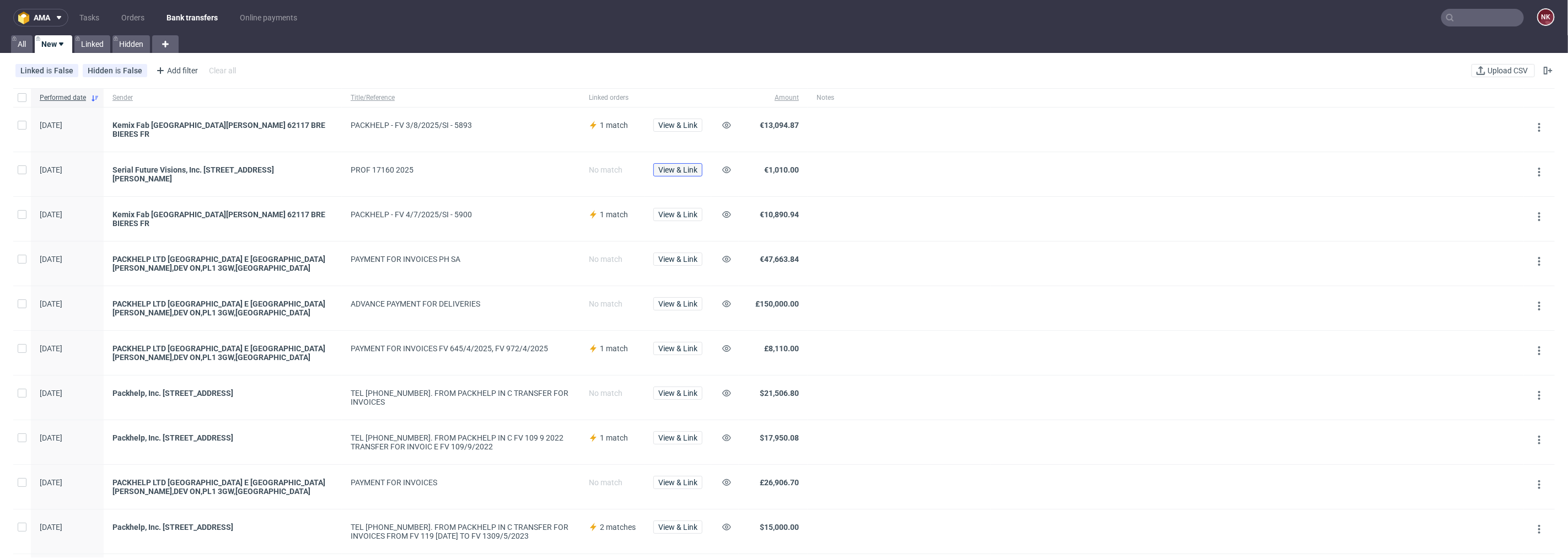
click at [684, 166] on span "View & Link" at bounding box center [677, 170] width 39 height 8
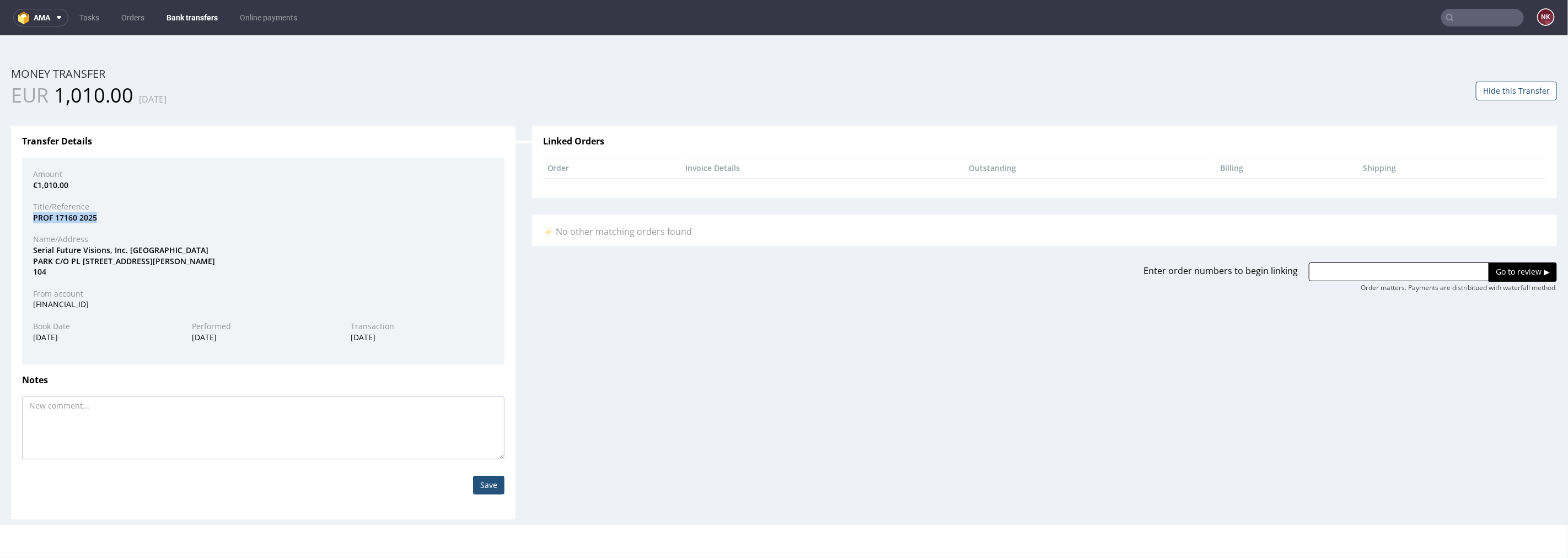
drag, startPoint x: 95, startPoint y: 218, endPoint x: 29, endPoint y: 218, distance: 66.0
click at [29, 218] on div "PROF 17160 2025" at bounding box center [263, 217] width 477 height 11
copy div "PROF 17160 2025"
click at [1390, 271] on input "text" at bounding box center [1399, 271] width 180 height 19
paste input "R964227667"
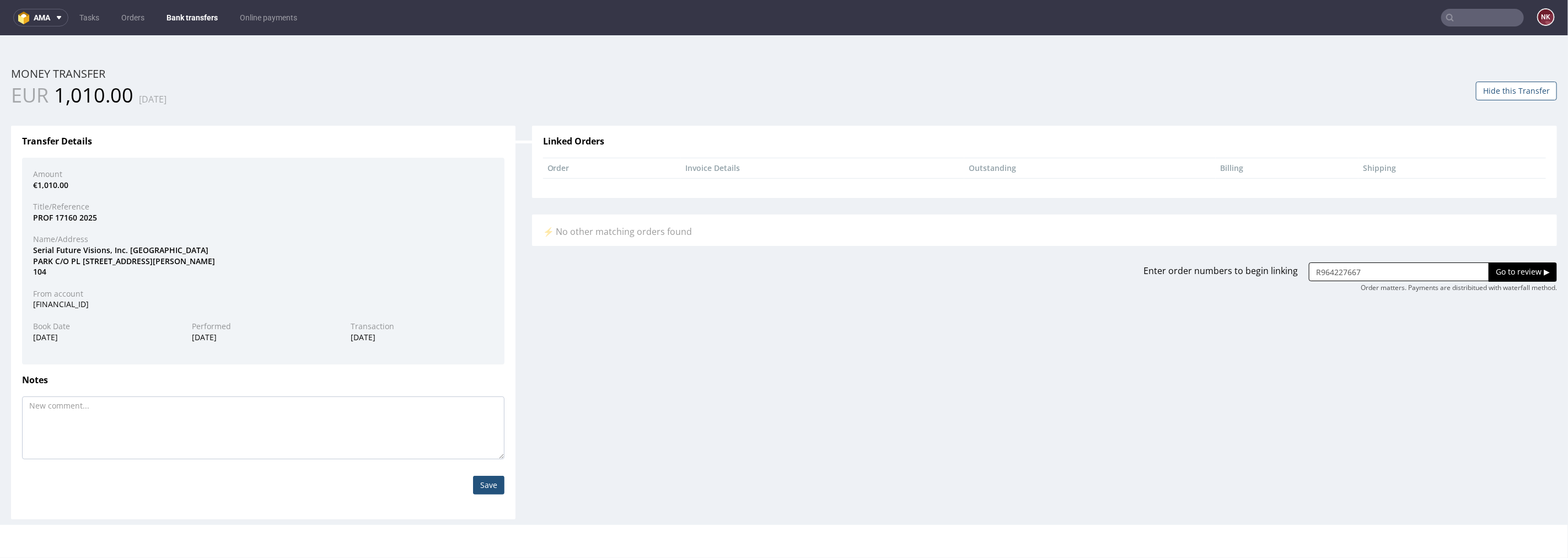
type input "R964227667"
click at [1500, 275] on input "Go to review ▶" at bounding box center [1523, 271] width 68 height 19
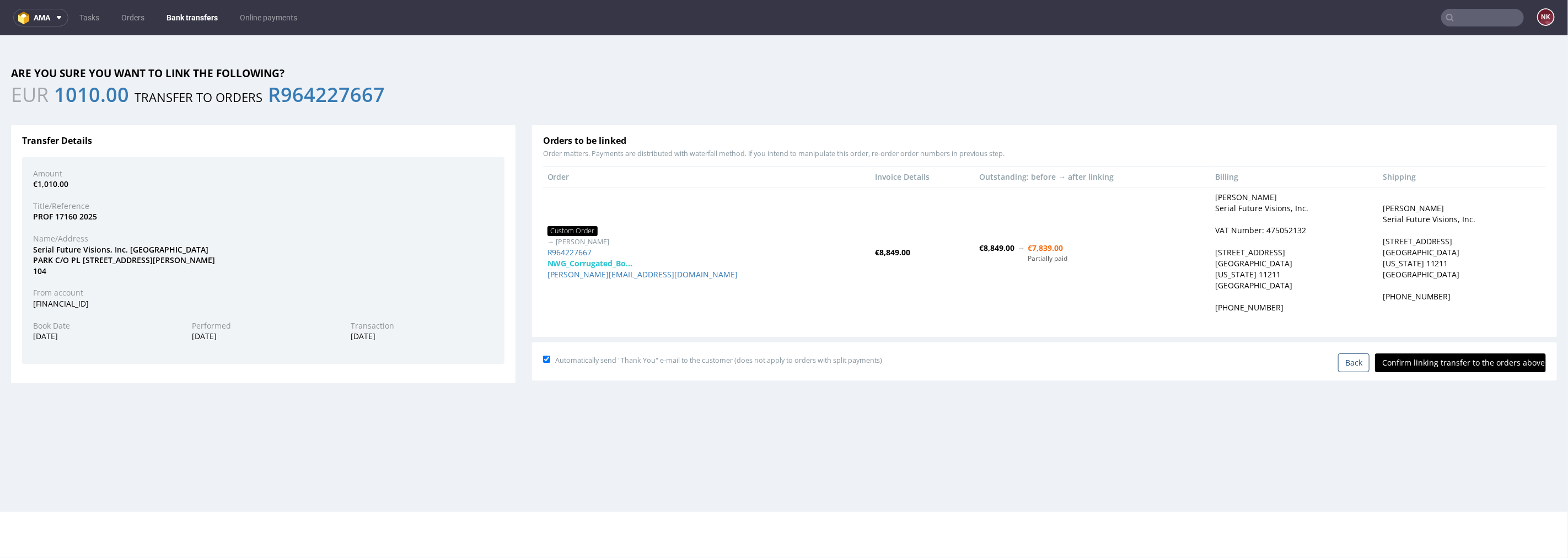
click at [1475, 358] on input "Confirm linking transfer to the orders above" at bounding box center [1460, 362] width 171 height 19
type input "In progress..."
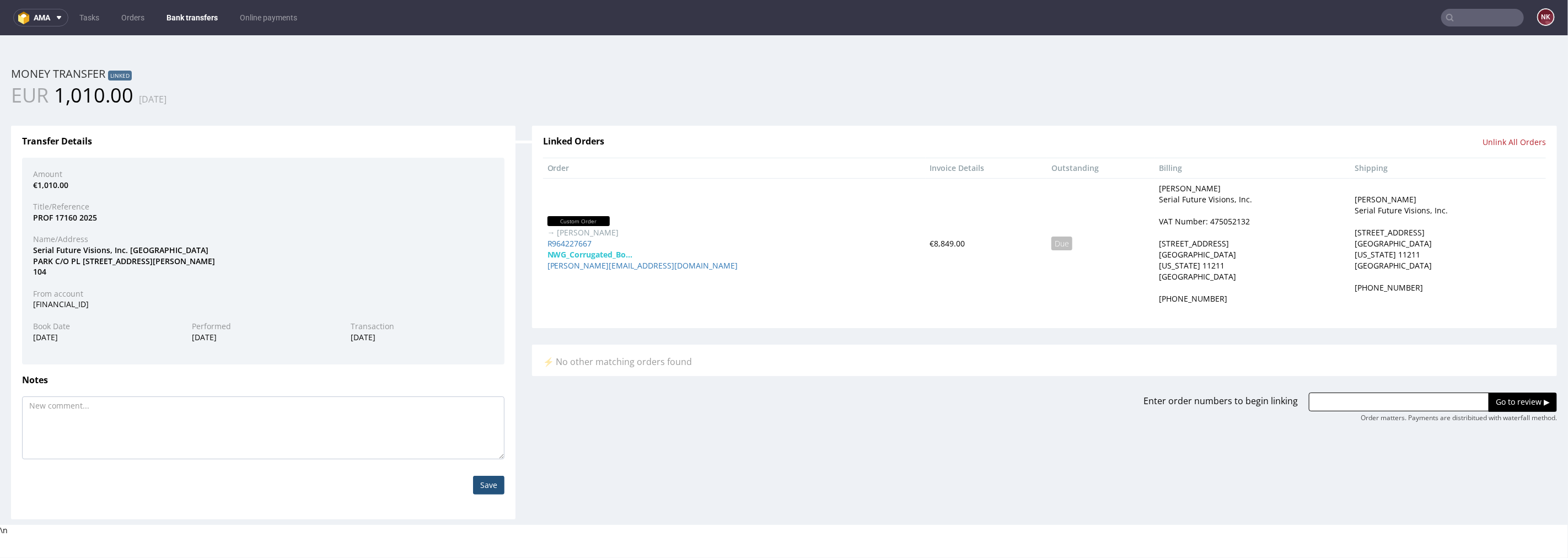
click at [196, 15] on link "Bank transfers" at bounding box center [192, 17] width 65 height 18
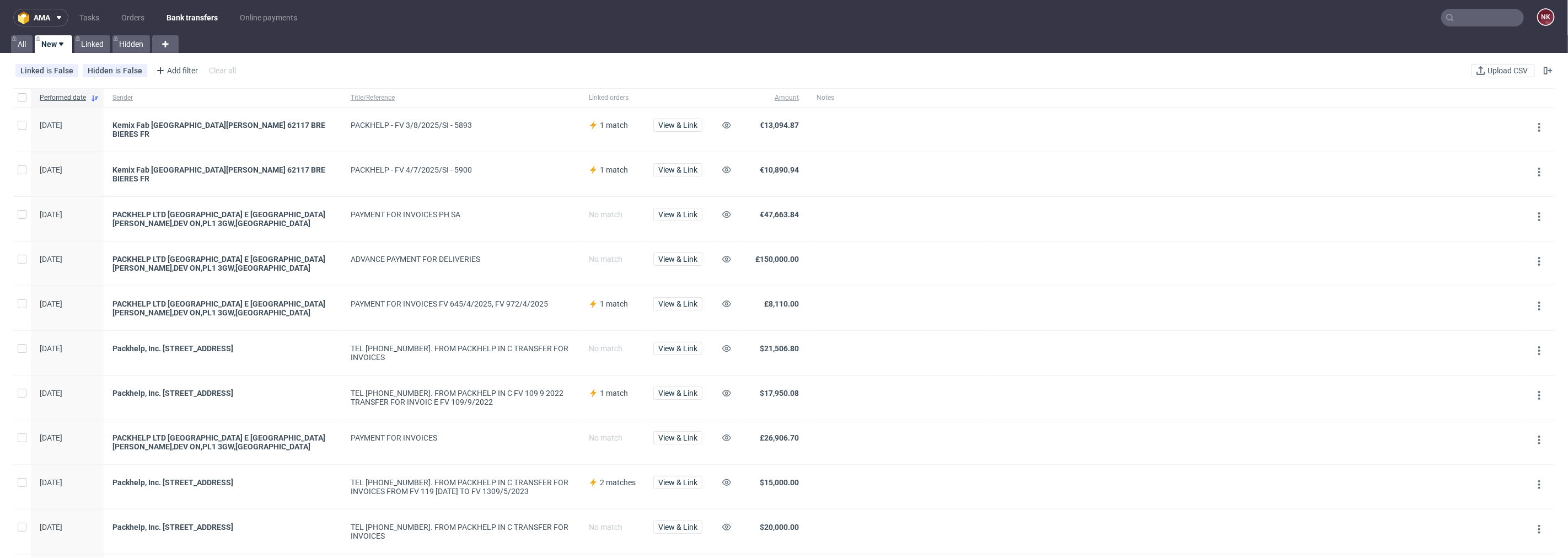
click at [783, 166] on span "€10,890.94" at bounding box center [779, 170] width 39 height 9
copy span "10,890.94"
click at [788, 123] on span "€13,094.87" at bounding box center [779, 125] width 39 height 9
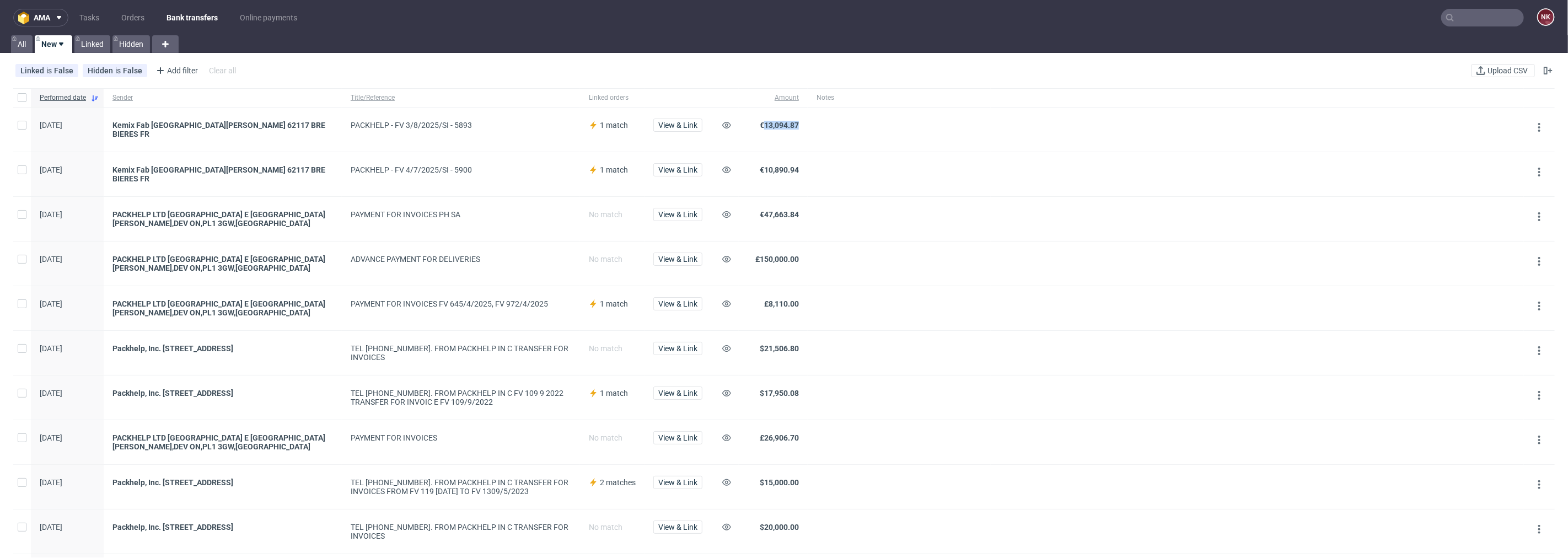
copy span "13,094.87"
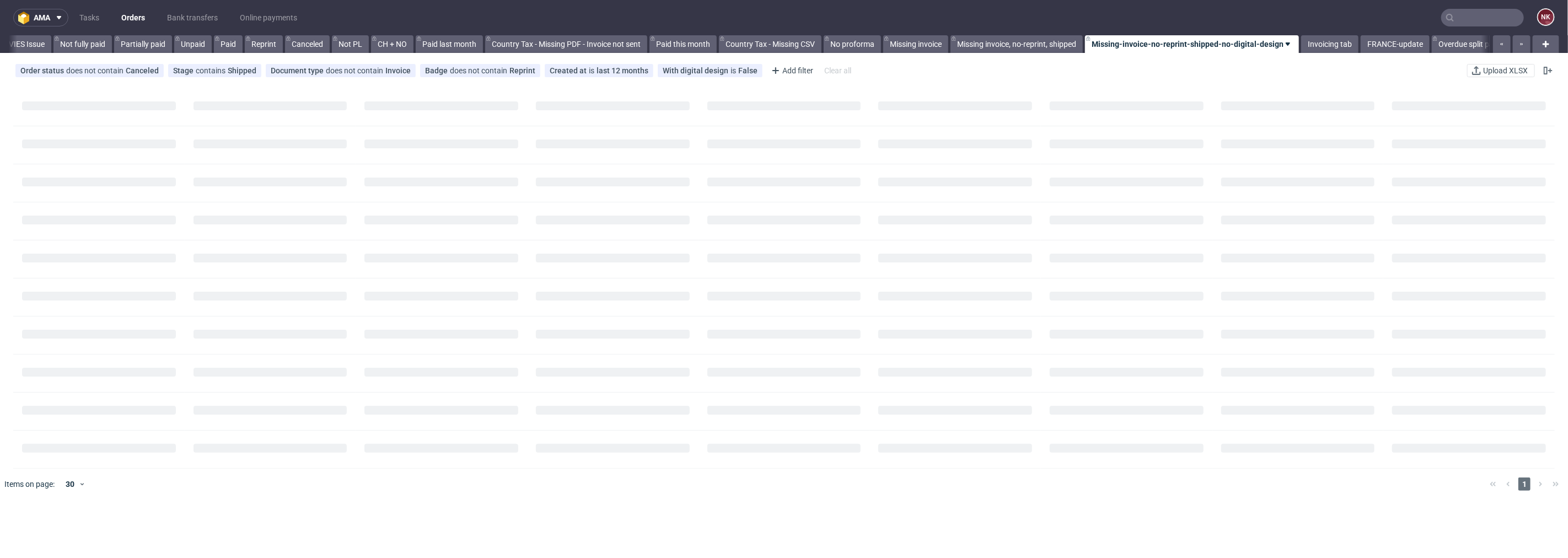
click at [1456, 13] on input "text" at bounding box center [1483, 17] width 83 height 18
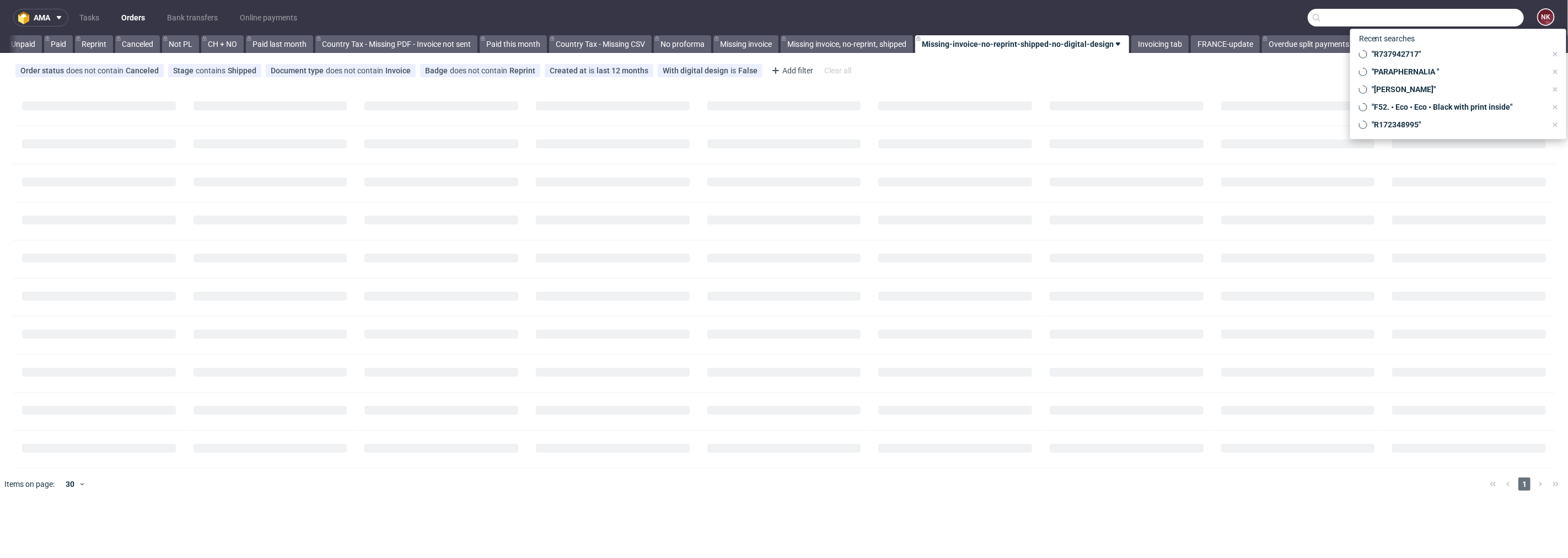
paste input "GROWN"
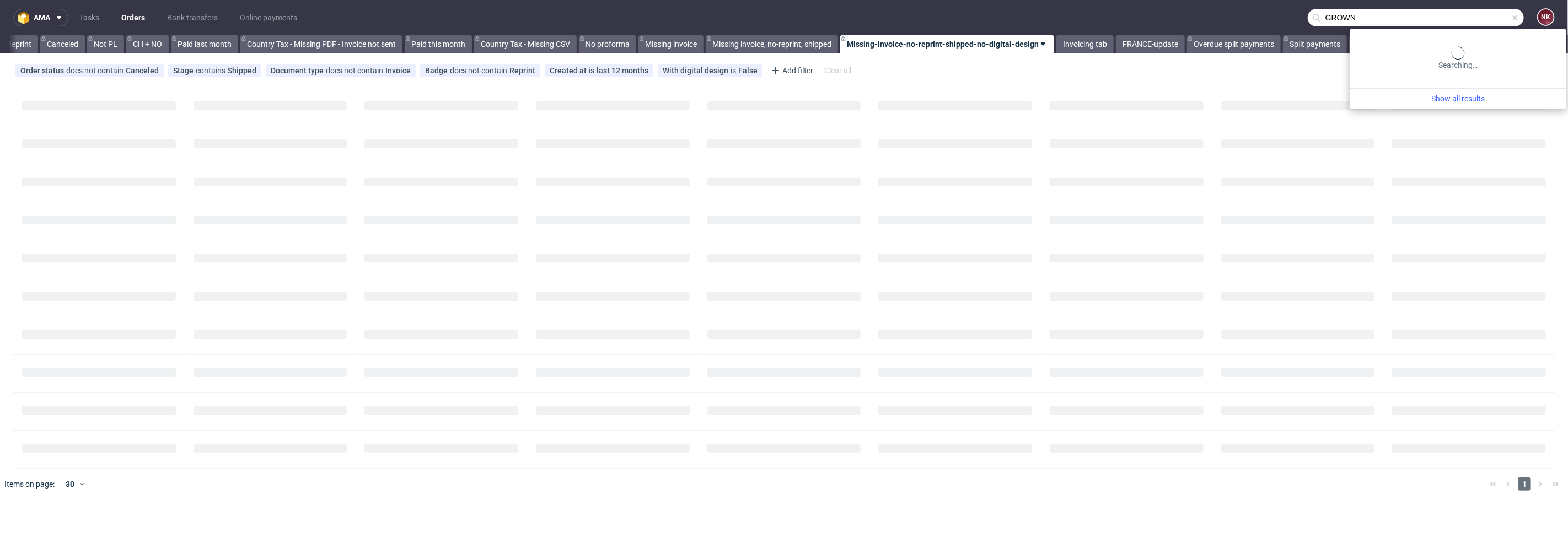
scroll to position [0, 1066]
type input "GROWN"
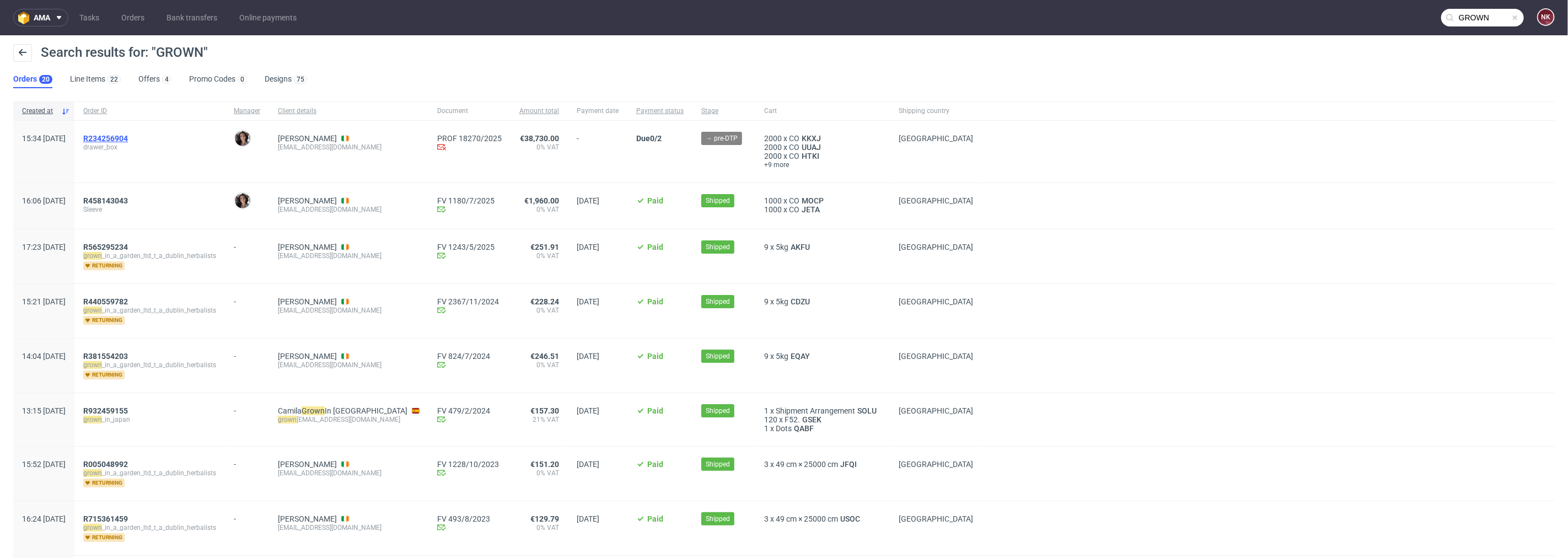
click at [128, 135] on span "R234256904" at bounding box center [105, 138] width 44 height 9
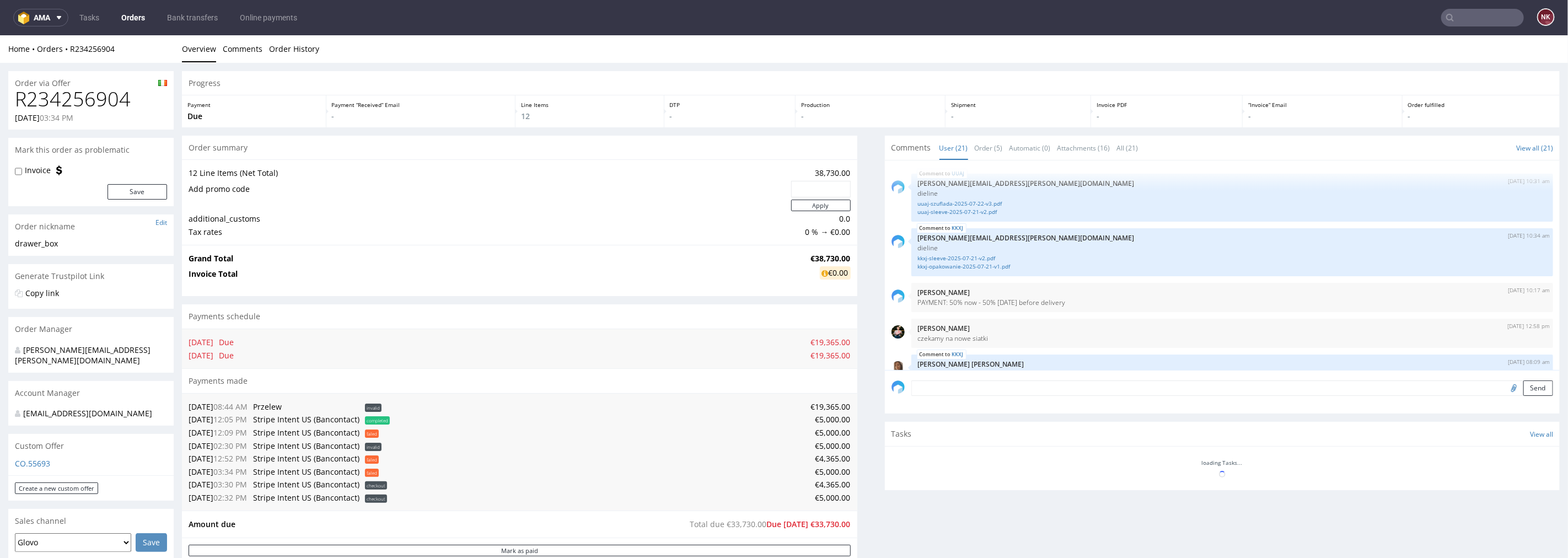
scroll to position [781, 0]
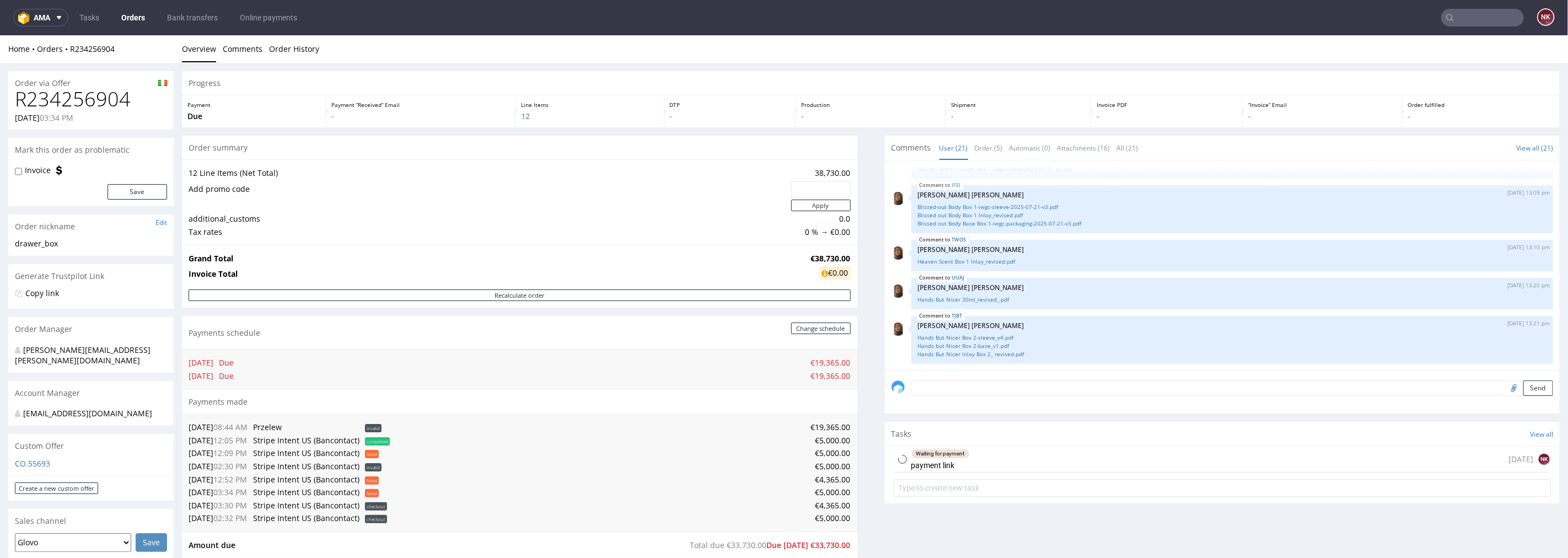
click at [96, 96] on h1 "R234256904" at bounding box center [91, 99] width 152 height 22
copy h1 "R234256904"
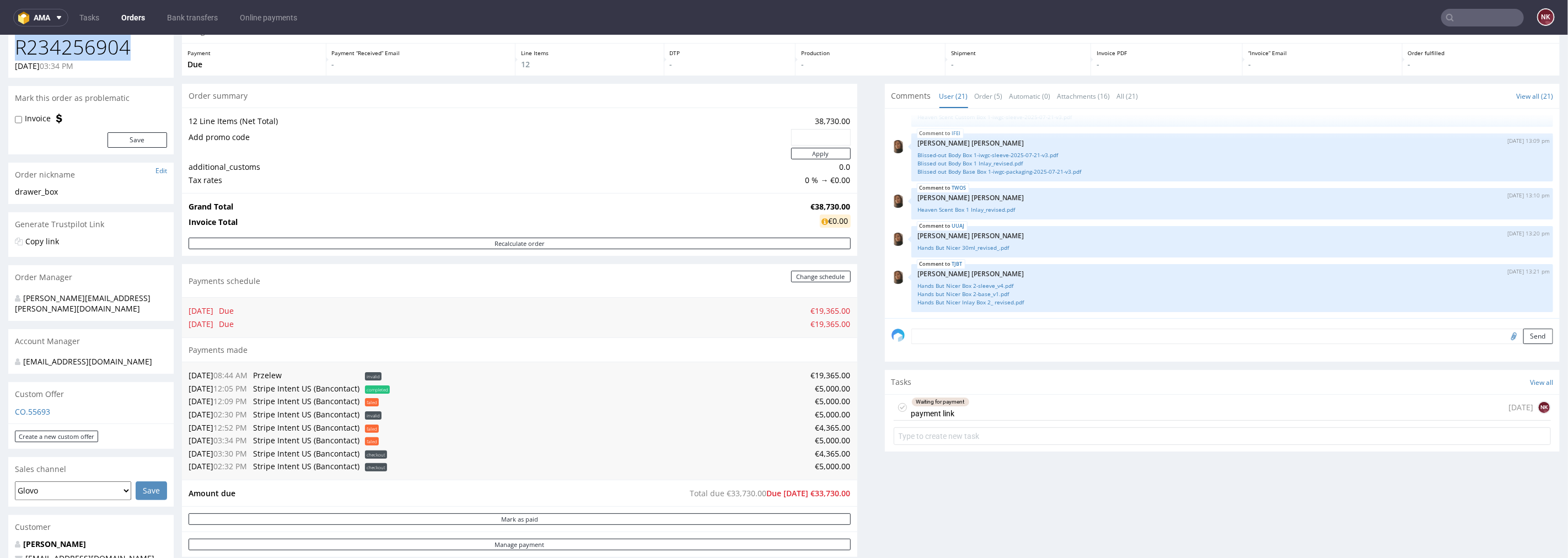
scroll to position [122, 0]
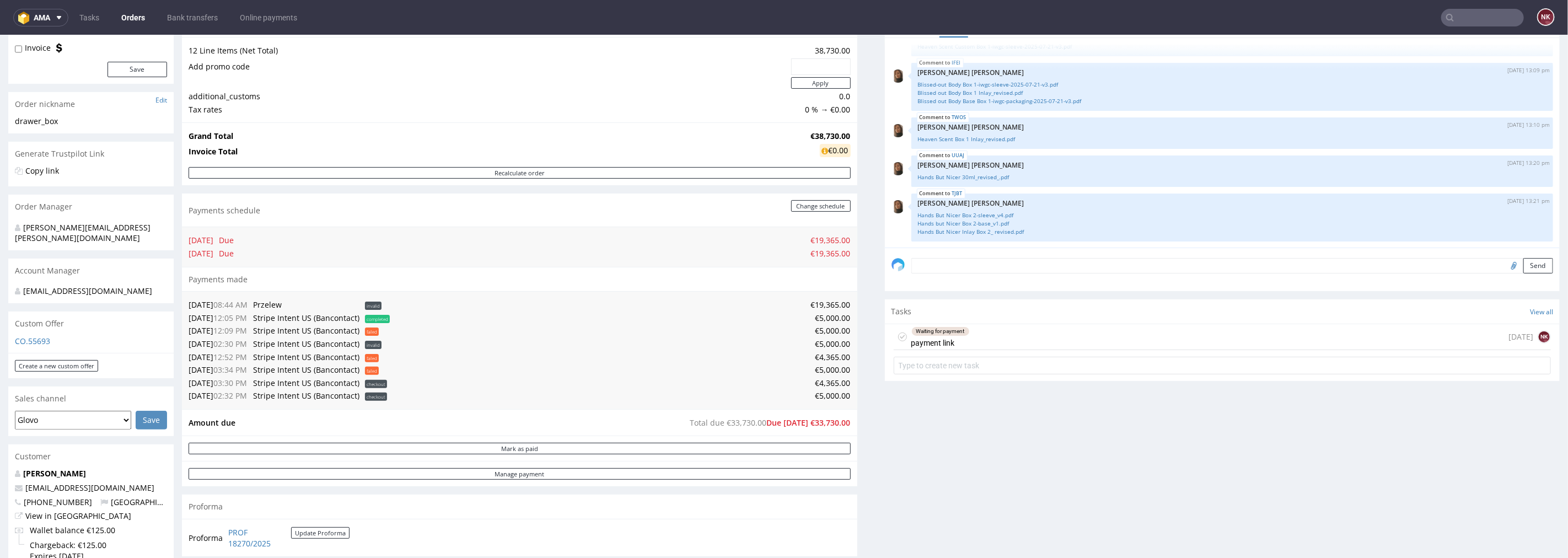
click at [992, 338] on div "Waiting for payment payment link 2 days ago NK" at bounding box center [1222, 337] width 658 height 26
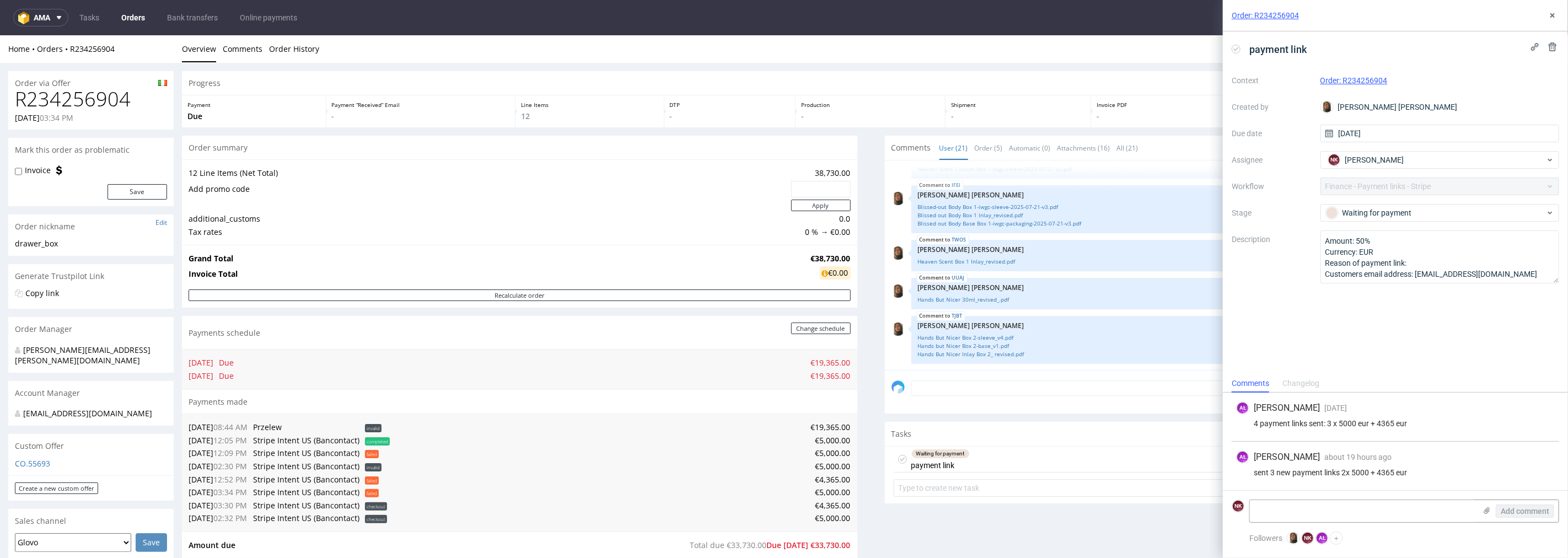
click at [94, 89] on h1 "R234256904" at bounding box center [91, 99] width 152 height 22
copy h1 "R234256904"
click at [1417, 204] on div "Waiting for payment" at bounding box center [1440, 212] width 239 height 18
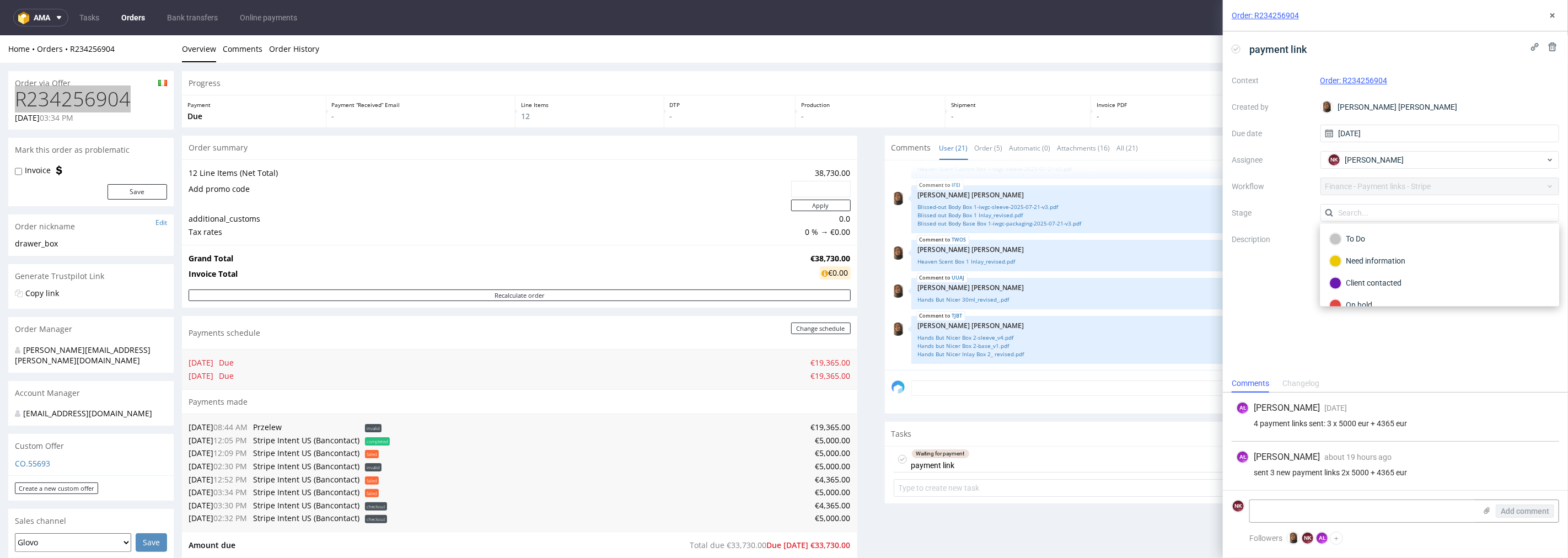
scroll to position [62, 0]
click at [1387, 282] on div "Completed" at bounding box center [1440, 287] width 220 height 12
click at [1357, 509] on textarea at bounding box center [1362, 511] width 226 height 22
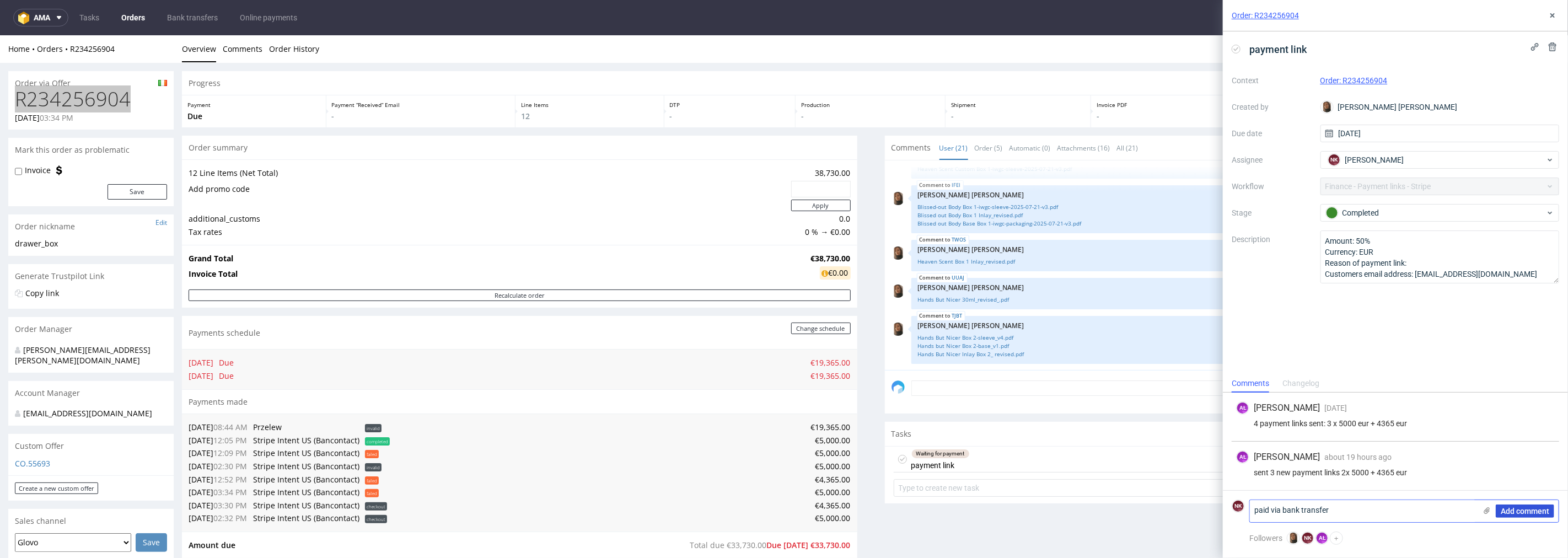
type textarea "paid via bank transfer"
click at [1519, 512] on span "Add comment" at bounding box center [1525, 511] width 49 height 8
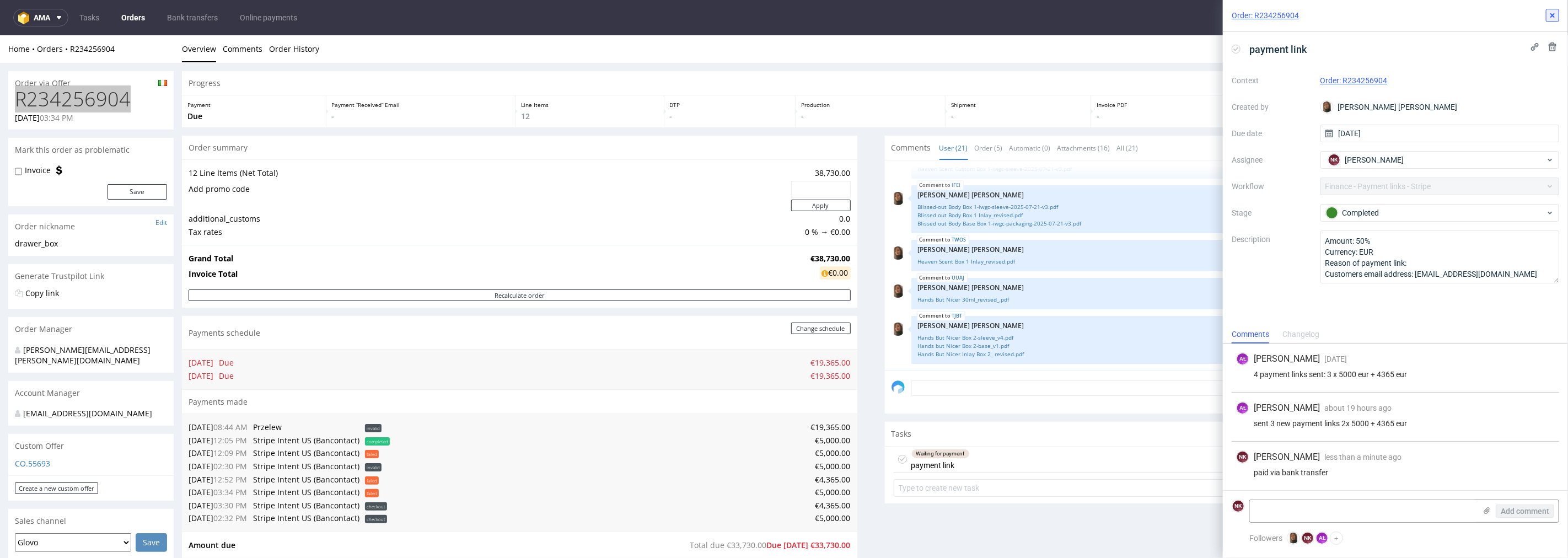
click at [1553, 13] on use at bounding box center [1552, 15] width 4 height 4
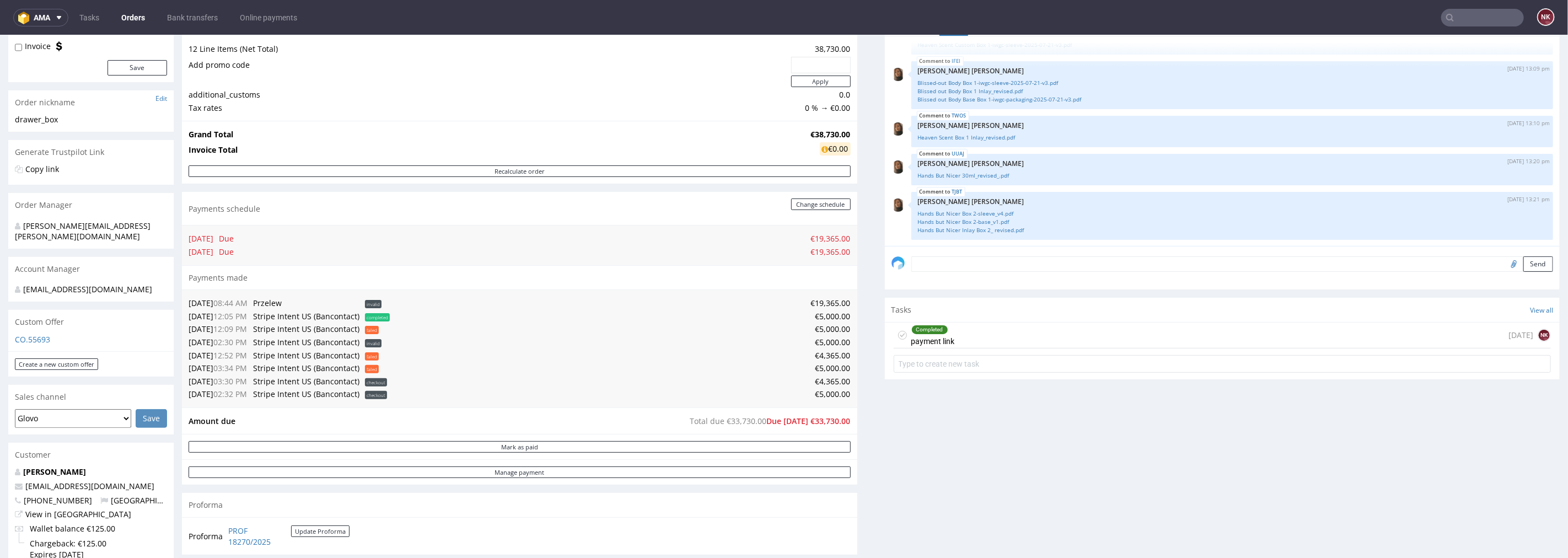
scroll to position [306, 0]
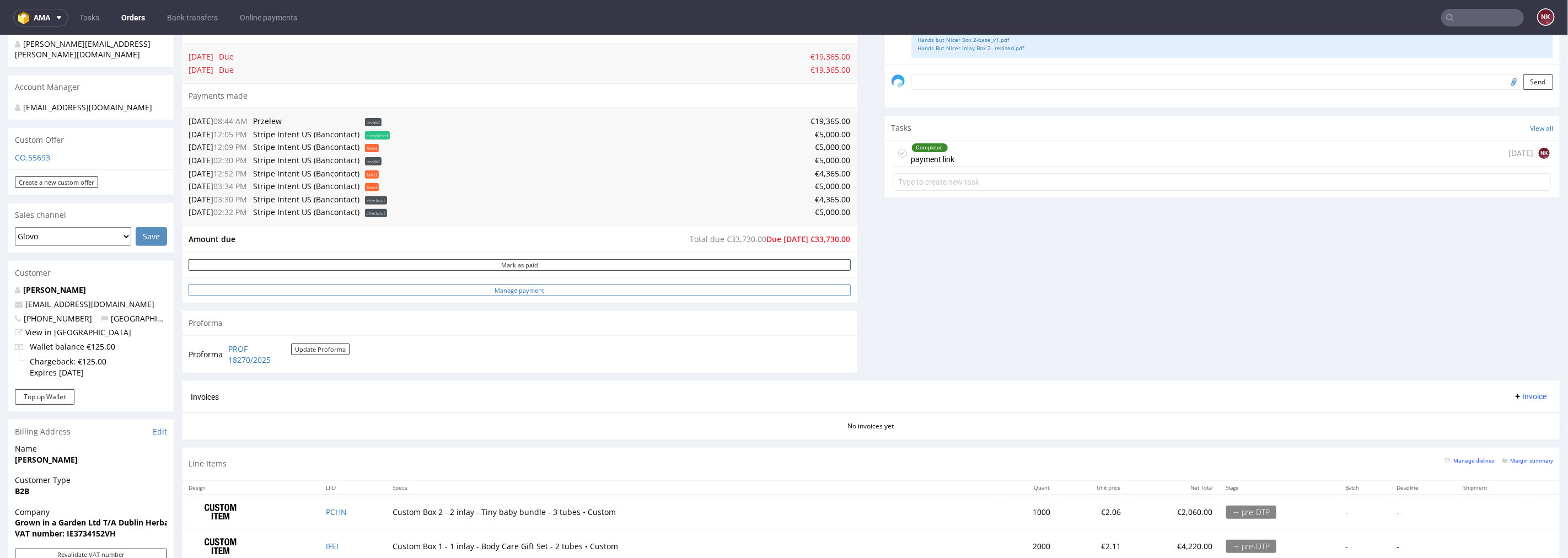
click at [646, 290] on link "Manage payment" at bounding box center [520, 289] width 662 height 12
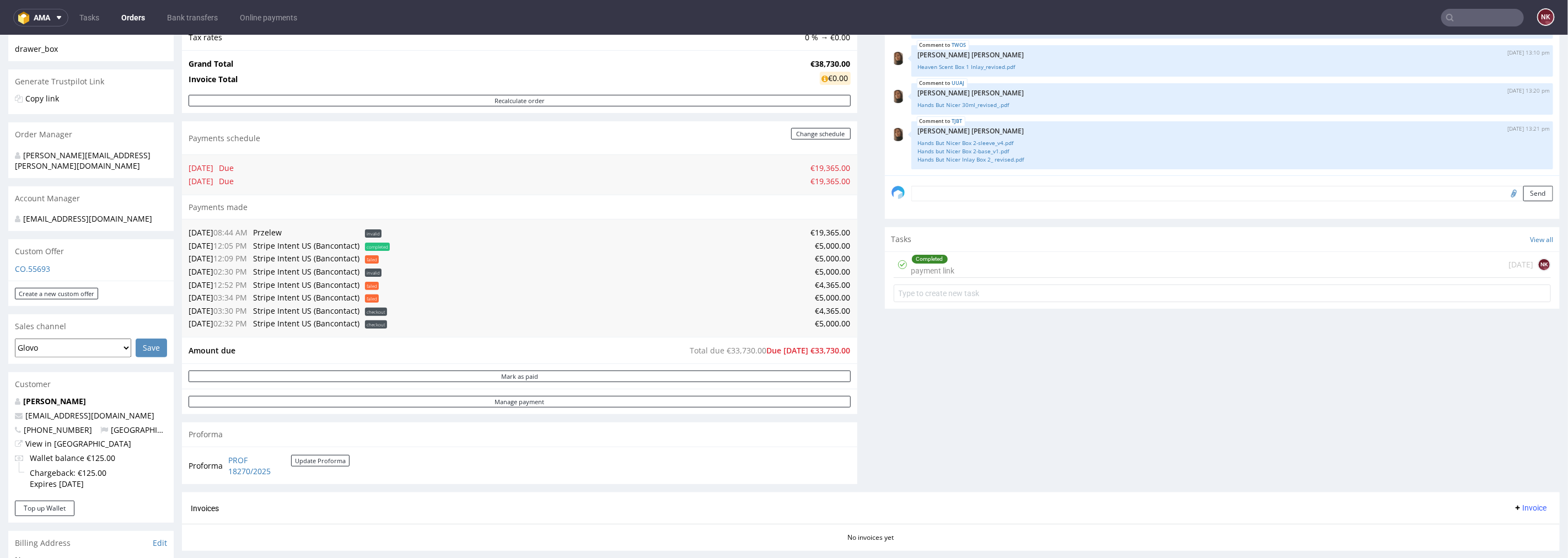
scroll to position [184, 0]
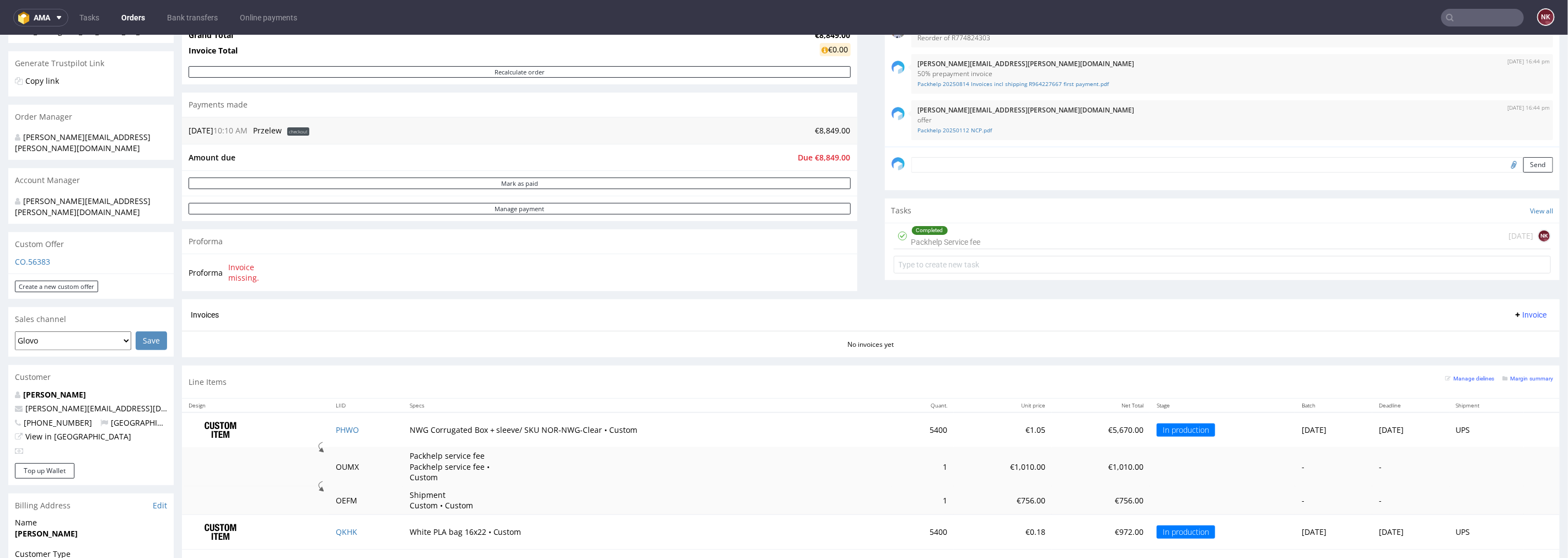
scroll to position [245, 0]
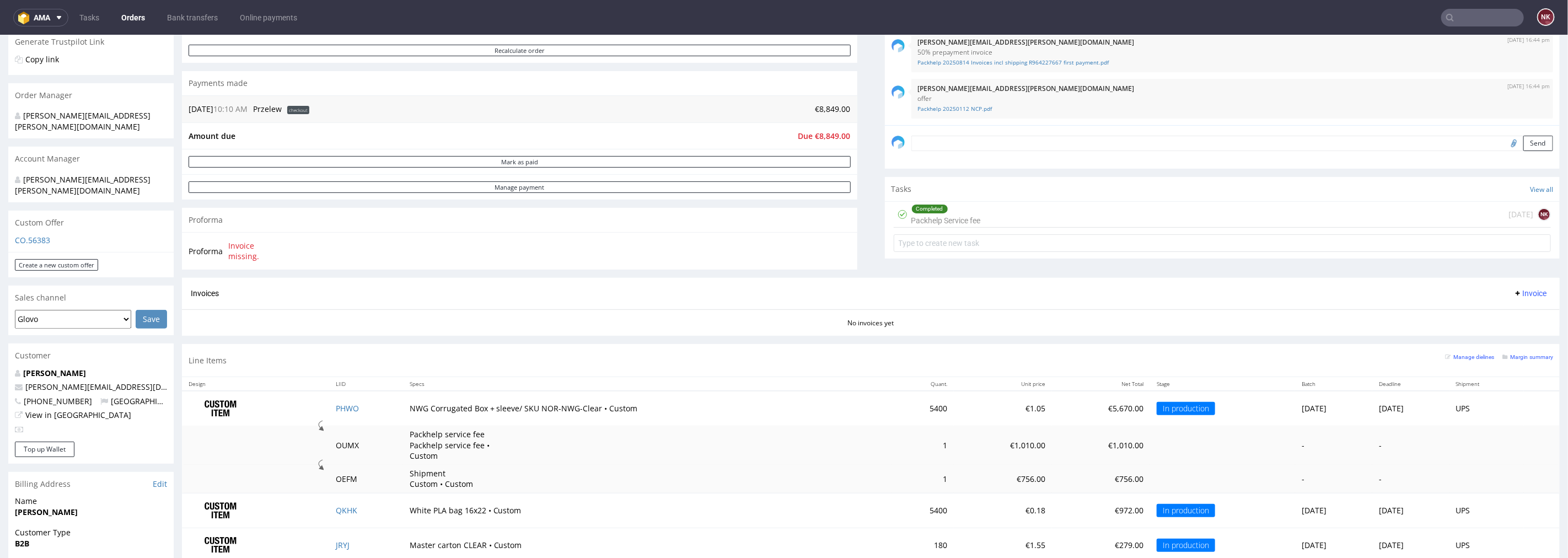
click at [1065, 213] on div "Completed Packhelp Service fee 16 days ago NK" at bounding box center [1222, 214] width 658 height 26
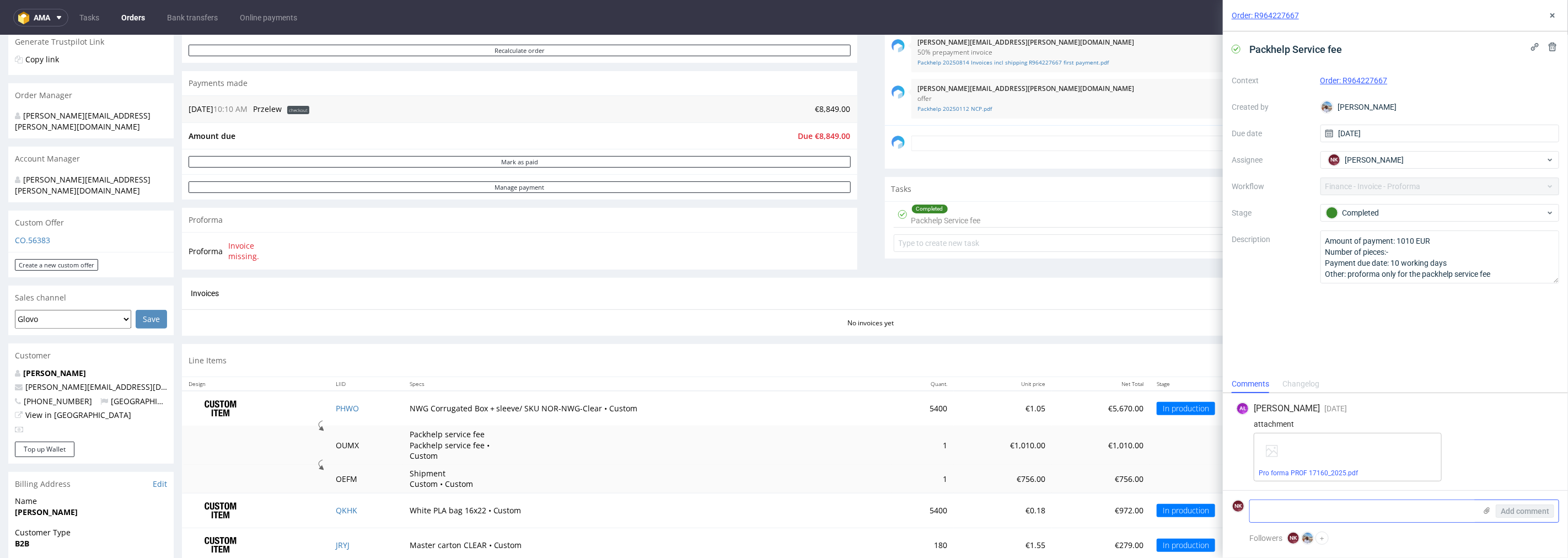
click at [1410, 510] on textarea at bounding box center [1362, 511] width 226 height 22
type textarea "p"
type textarea "paid"
click at [1524, 508] on span "Add comment" at bounding box center [1525, 511] width 49 height 8
click at [1548, 7] on div "Order: R964227667" at bounding box center [1395, 16] width 345 height 32
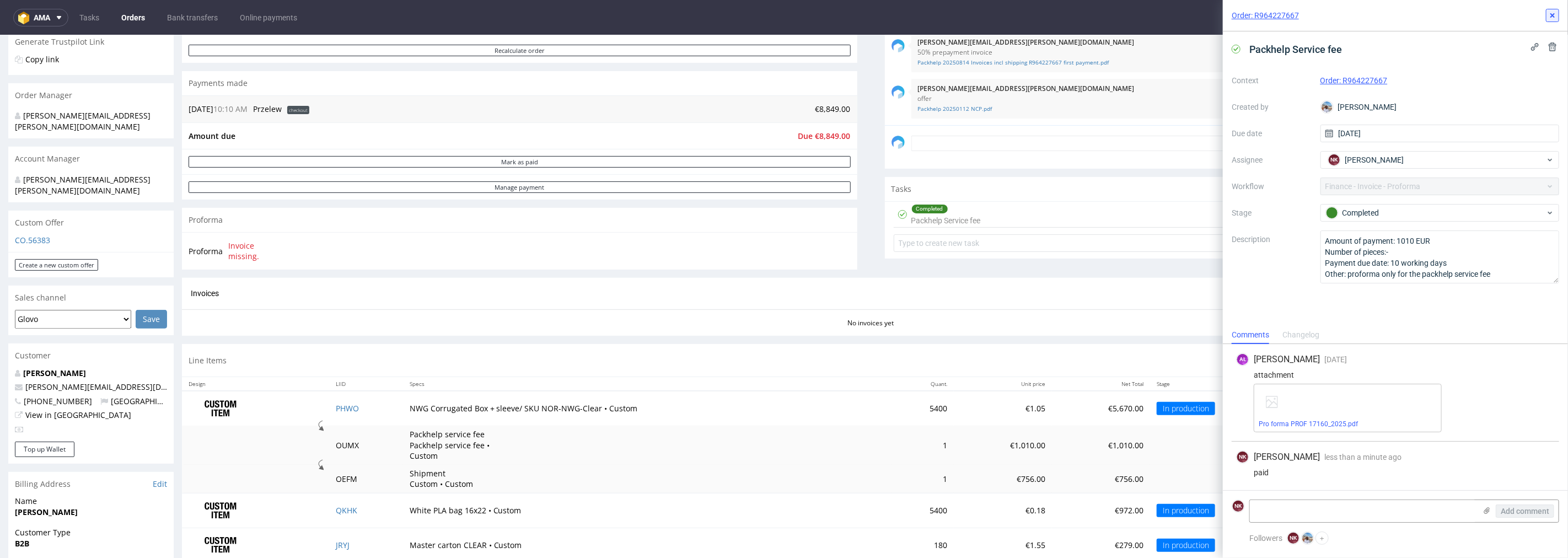
click at [1553, 18] on icon at bounding box center [1552, 15] width 9 height 9
